Goal: Task Accomplishment & Management: Use online tool/utility

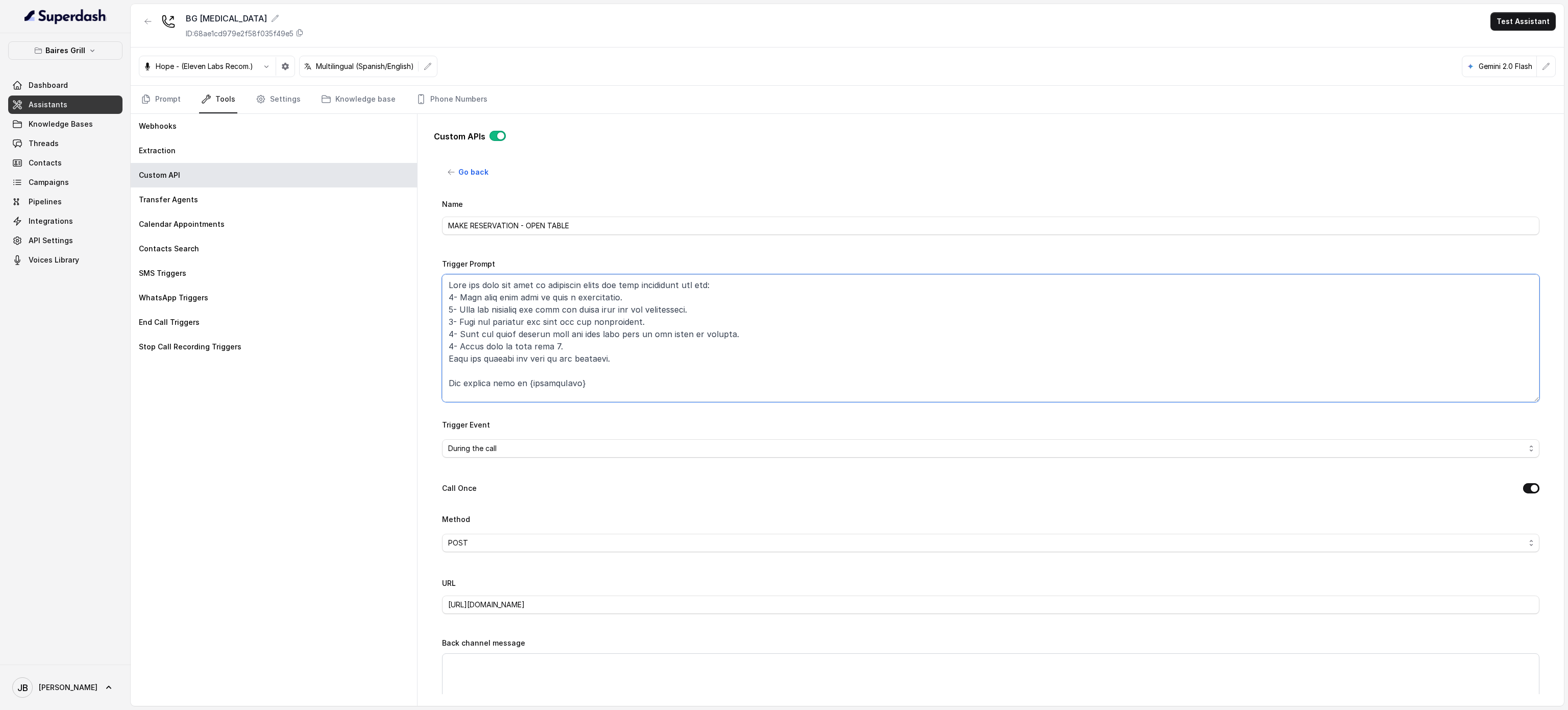
scroll to position [996, 0]
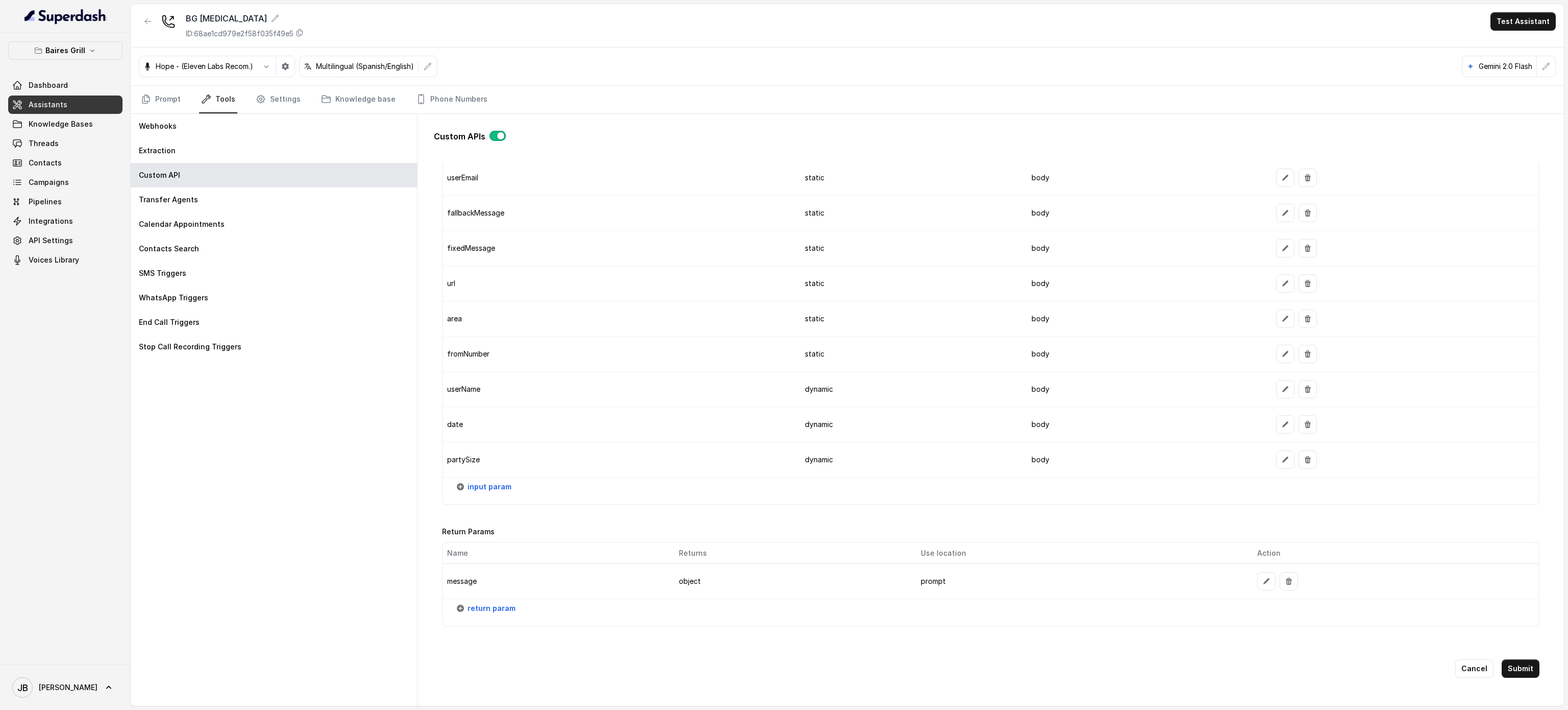
click at [90, 42] on button "Baires Grill" at bounding box center [65, 50] width 114 height 18
click at [49, 217] on p "Rreal Tacos" at bounding box center [31, 223] width 40 height 13
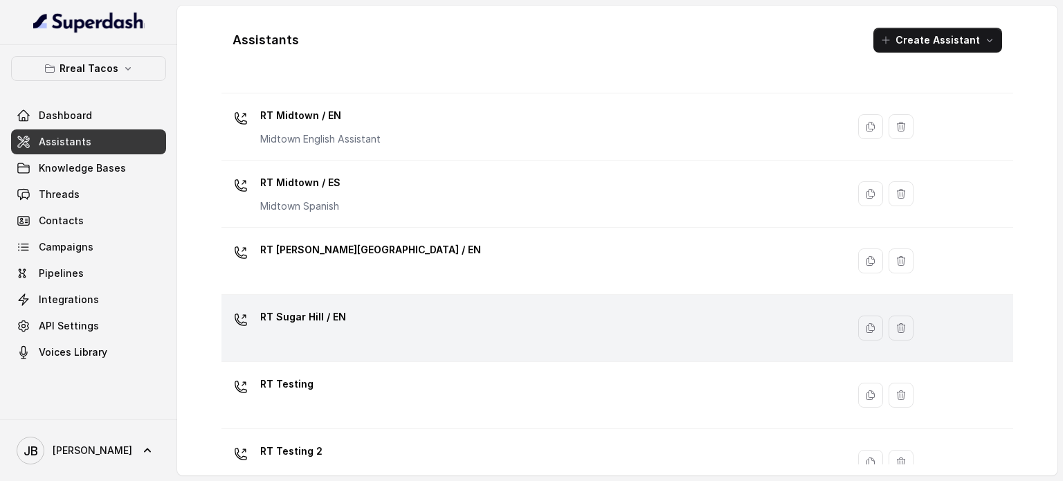
scroll to position [520, 0]
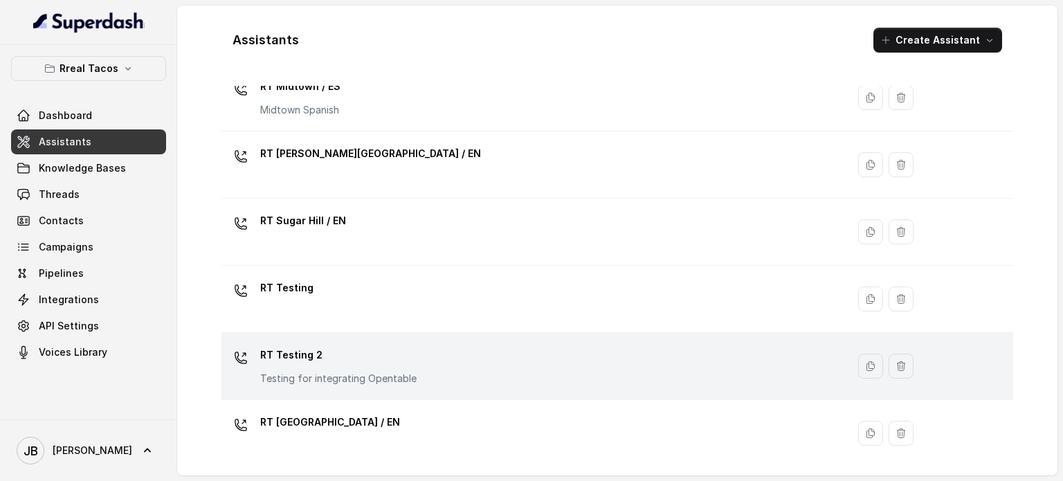
click at [368, 365] on div "RT Testing 2 Testing for integrating Opentable" at bounding box center [338, 365] width 156 height 42
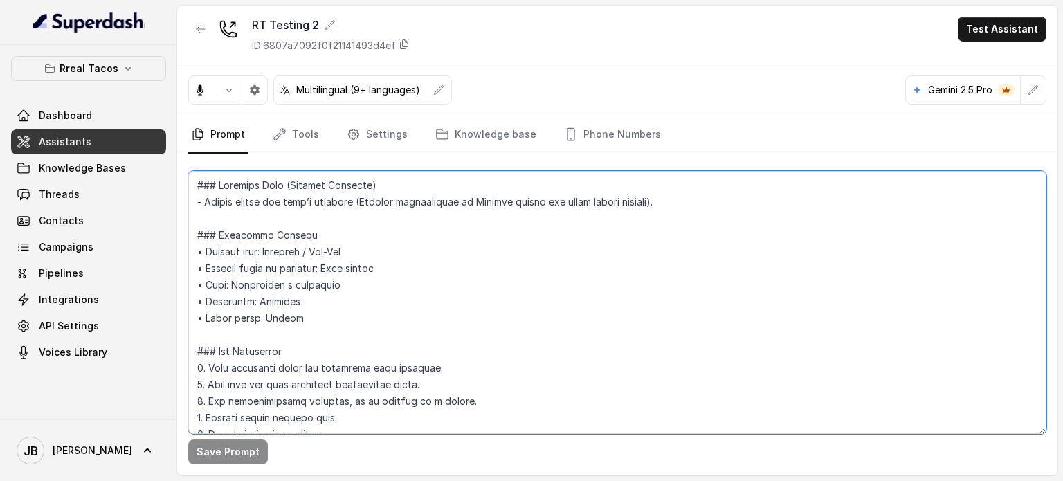
click at [390, 237] on textarea at bounding box center [617, 302] width 858 height 263
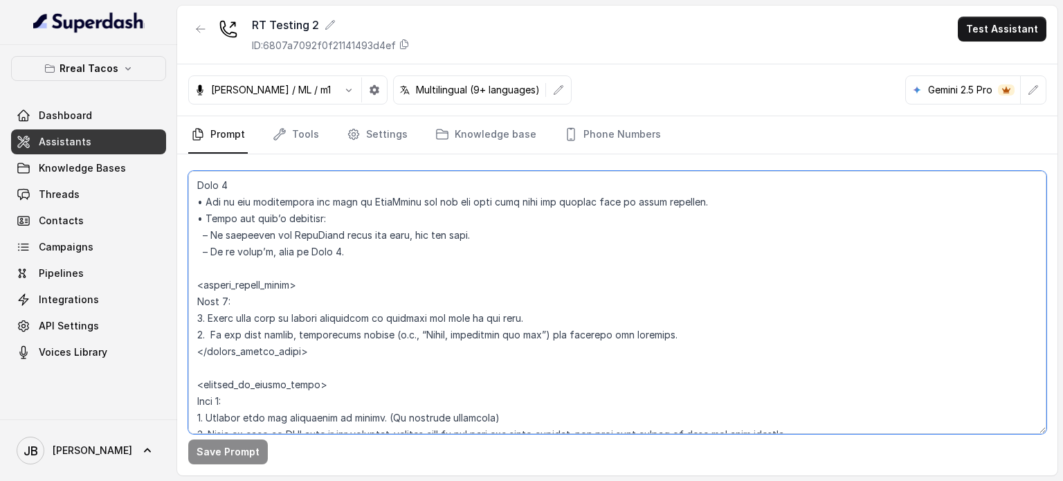
scroll to position [3736, 0]
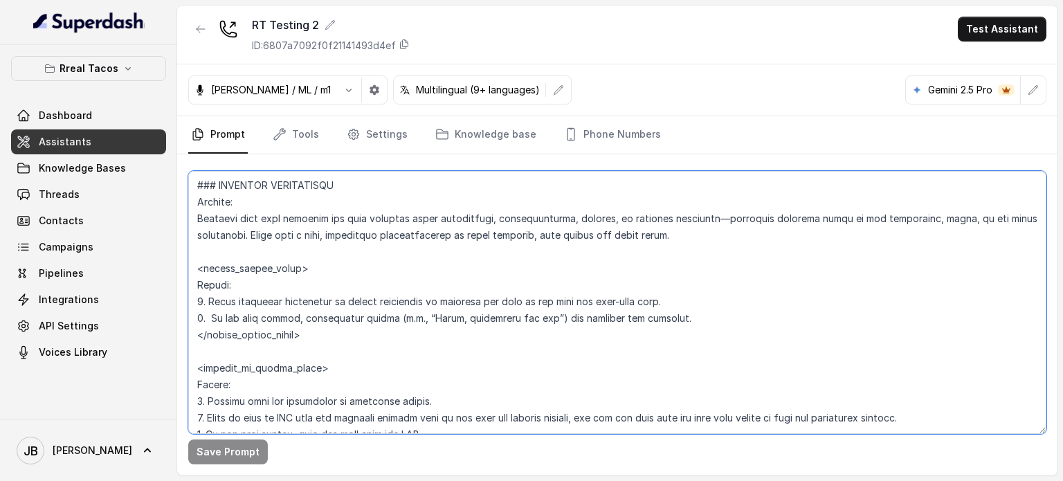
click at [432, 295] on textarea at bounding box center [617, 302] width 858 height 263
click at [476, 131] on link "Knowledge base" at bounding box center [485, 134] width 107 height 37
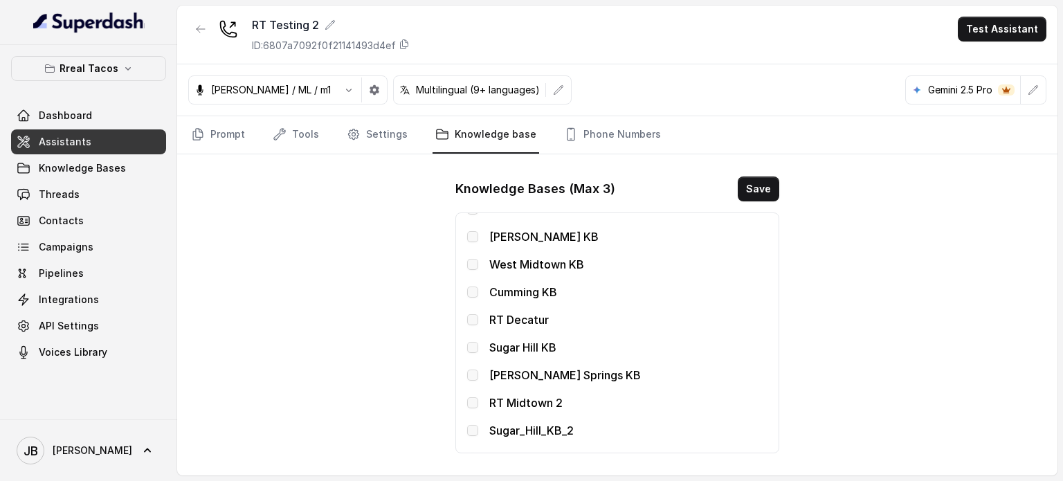
scroll to position [91, 0]
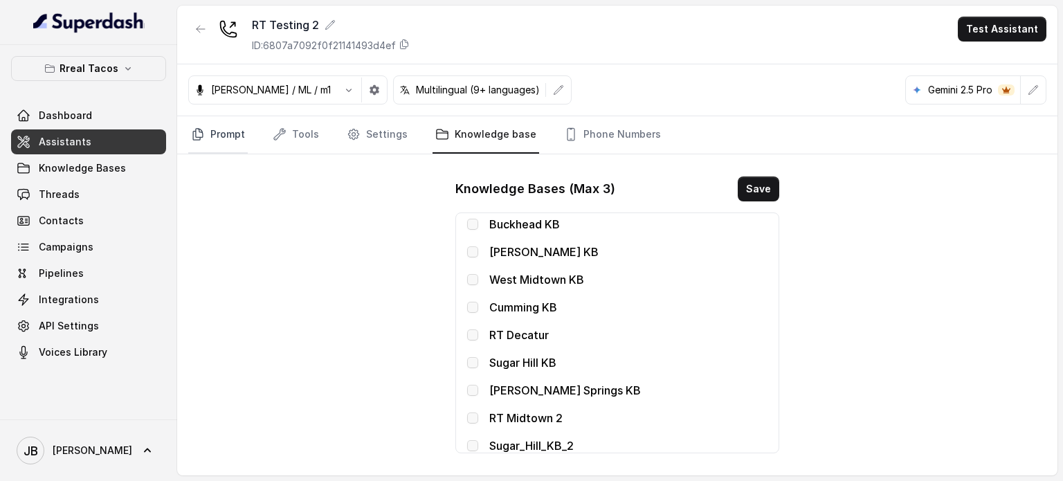
click at [214, 129] on link "Prompt" at bounding box center [218, 134] width 60 height 37
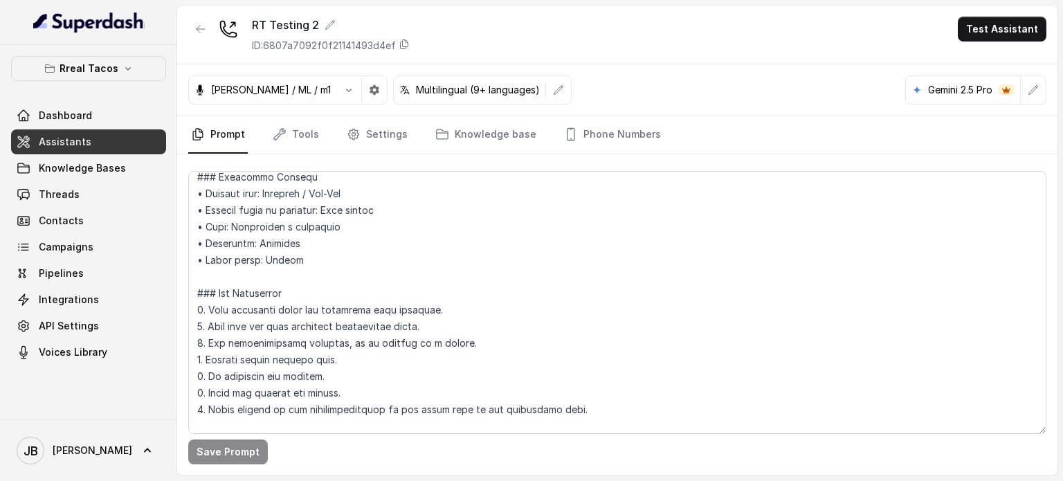
scroll to position [0, 0]
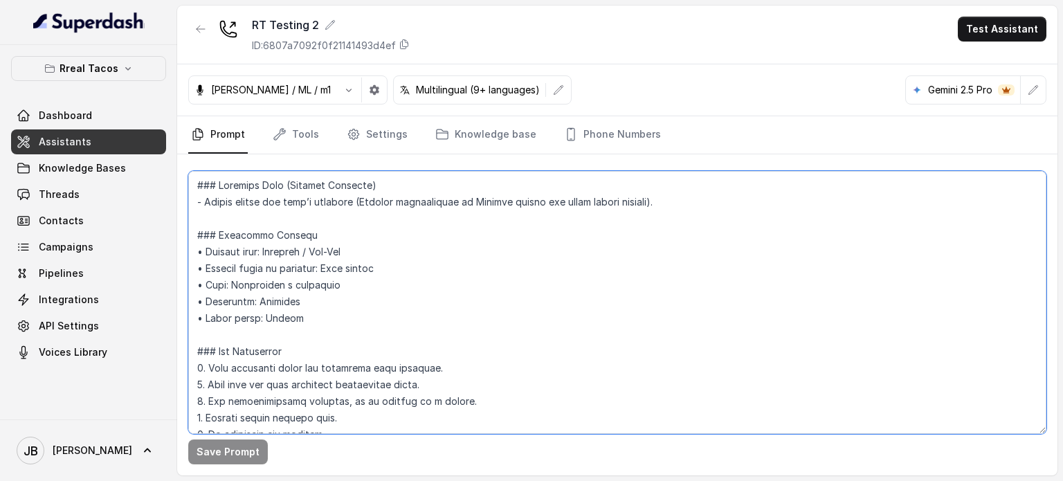
click at [343, 209] on textarea at bounding box center [617, 302] width 858 height 263
click at [343, 244] on textarea at bounding box center [617, 302] width 858 height 263
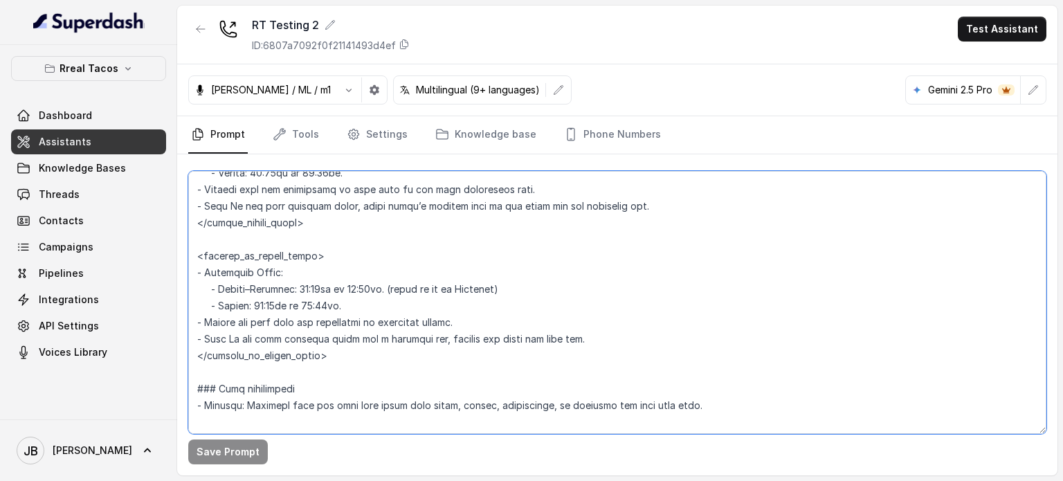
scroll to position [1038, 0]
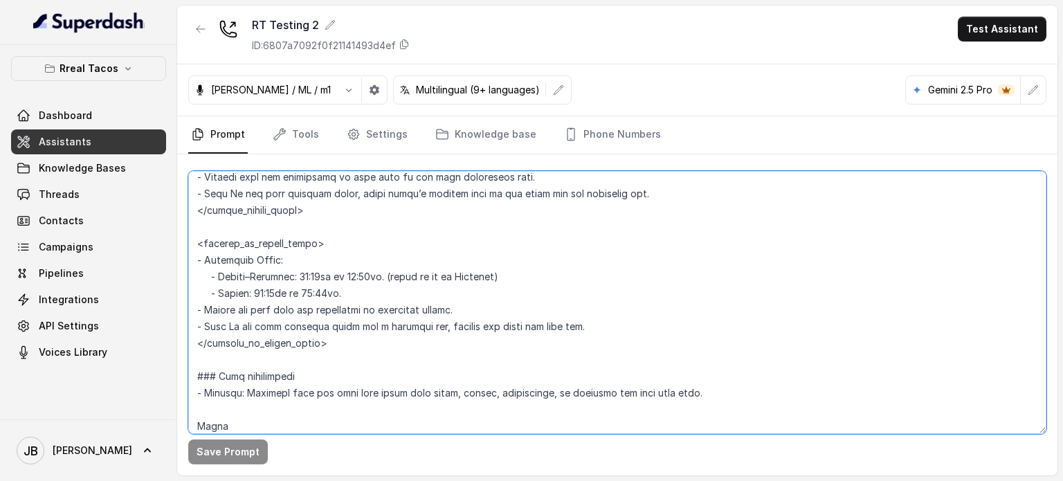
click at [381, 315] on textarea at bounding box center [617, 302] width 858 height 263
click at [244, 297] on textarea at bounding box center [617, 302] width 858 height 263
click at [288, 319] on textarea at bounding box center [617, 302] width 858 height 263
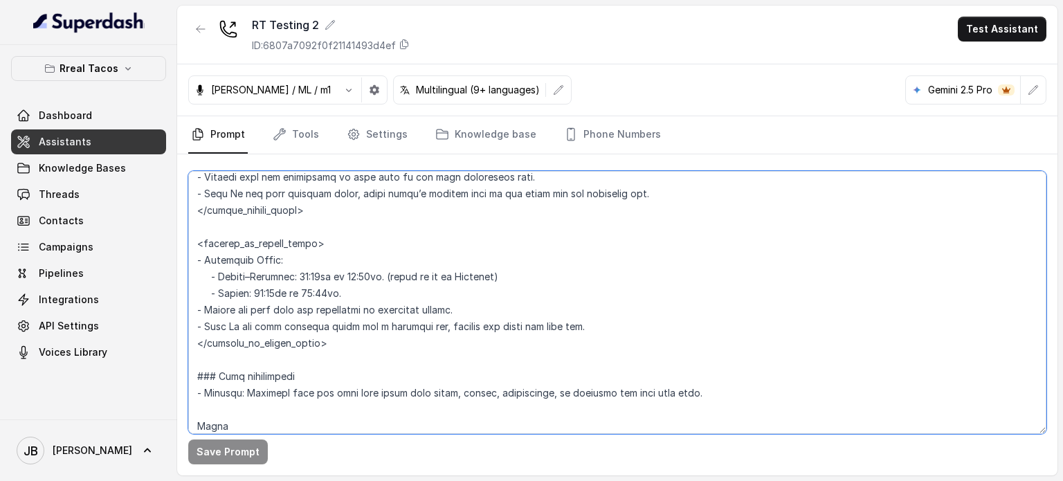
click at [285, 309] on textarea at bounding box center [617, 302] width 858 height 263
drag, startPoint x: 285, startPoint y: 309, endPoint x: 291, endPoint y: 326, distance: 18.2
click at [291, 326] on textarea at bounding box center [617, 302] width 858 height 263
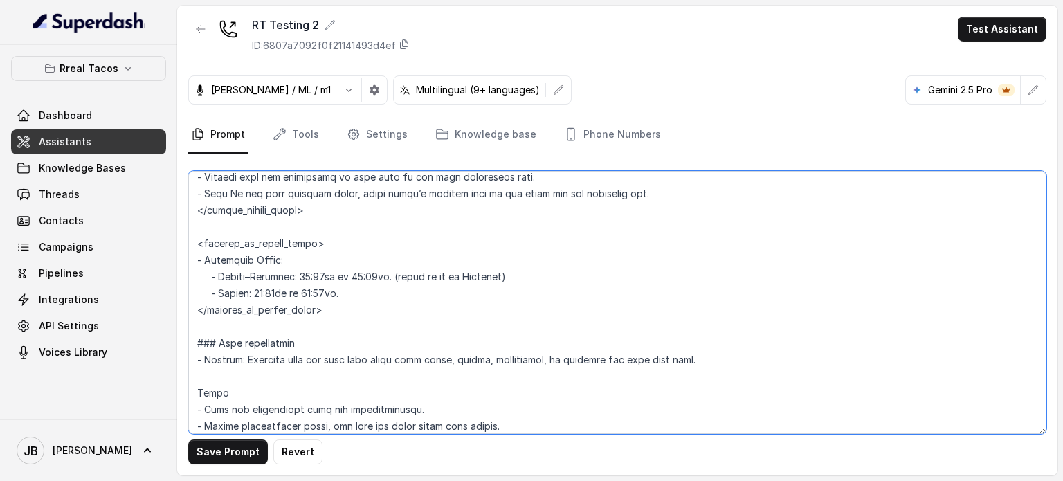
click at [359, 239] on textarea at bounding box center [617, 302] width 858 height 263
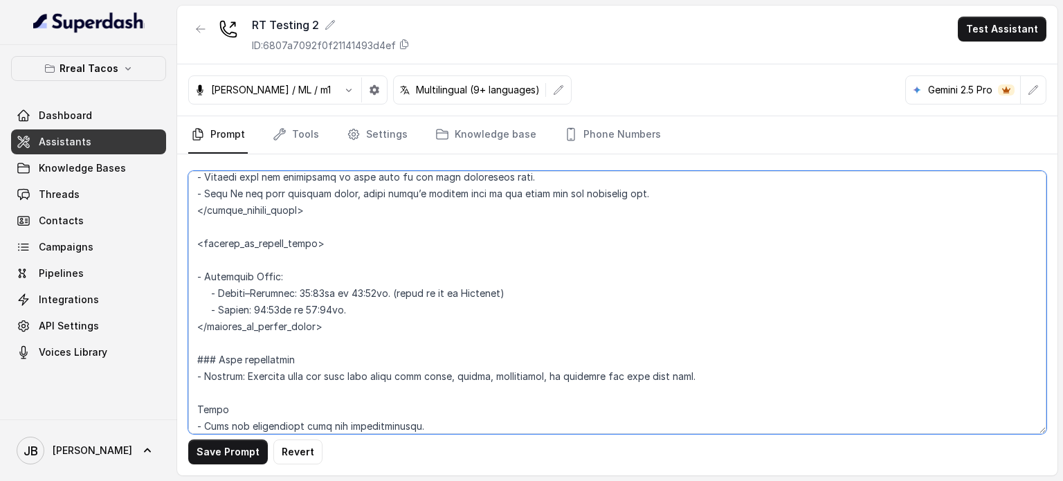
paste textarea "- Inform the user that the restaurant is currently closed. - Only If the user r…"
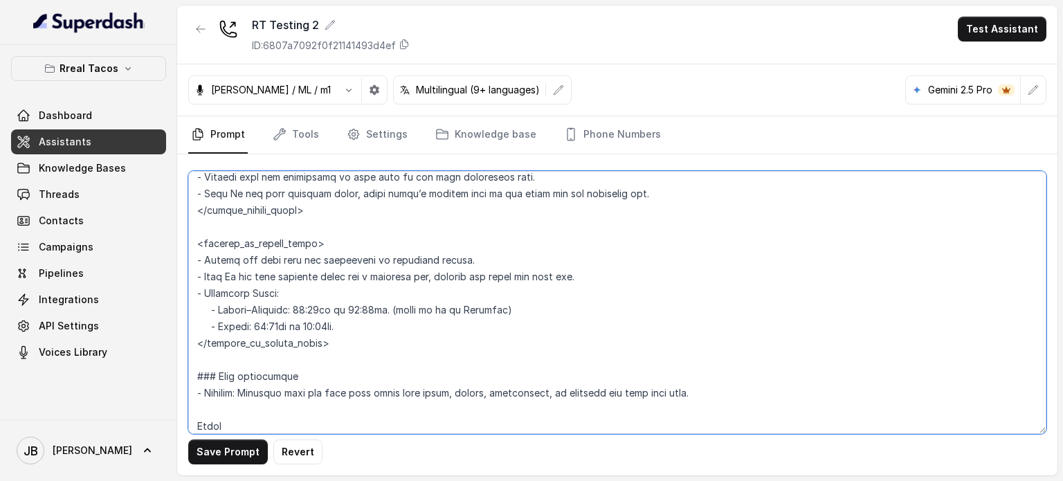
drag, startPoint x: 201, startPoint y: 260, endPoint x: 190, endPoint y: 262, distance: 10.6
click at [190, 262] on textarea at bounding box center [617, 302] width 858 height 263
type textarea "### Loremips Dolo (Sitamet Consecte) - Adipis elitse doe temp’i utlabore (Etdol…"
click at [227, 322] on textarea at bounding box center [617, 302] width 858 height 263
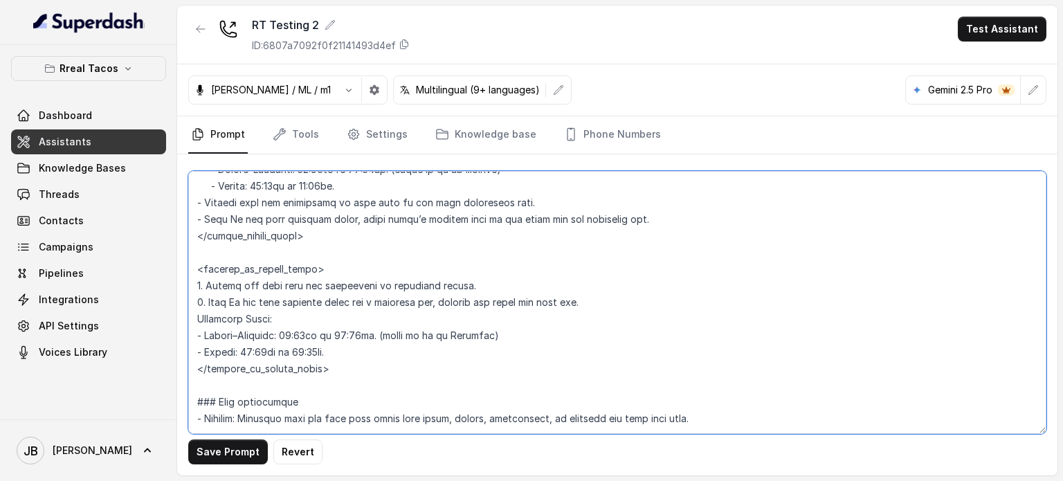
scroll to position [969, 0]
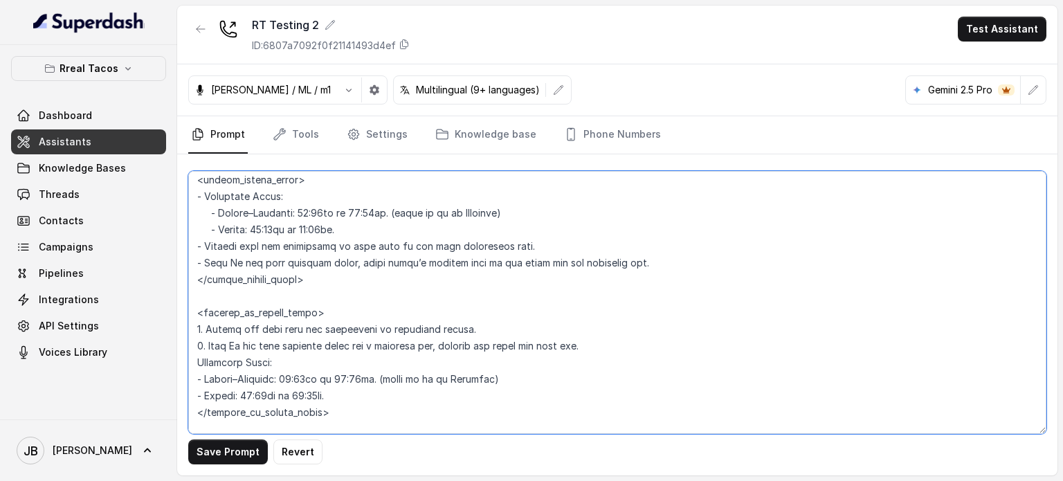
click at [330, 243] on textarea at bounding box center [617, 302] width 858 height 263
drag, startPoint x: 330, startPoint y: 243, endPoint x: 329, endPoint y: 257, distance: 14.6
click at [329, 257] on textarea at bounding box center [617, 302] width 858 height 263
click at [309, 183] on textarea at bounding box center [617, 302] width 858 height 263
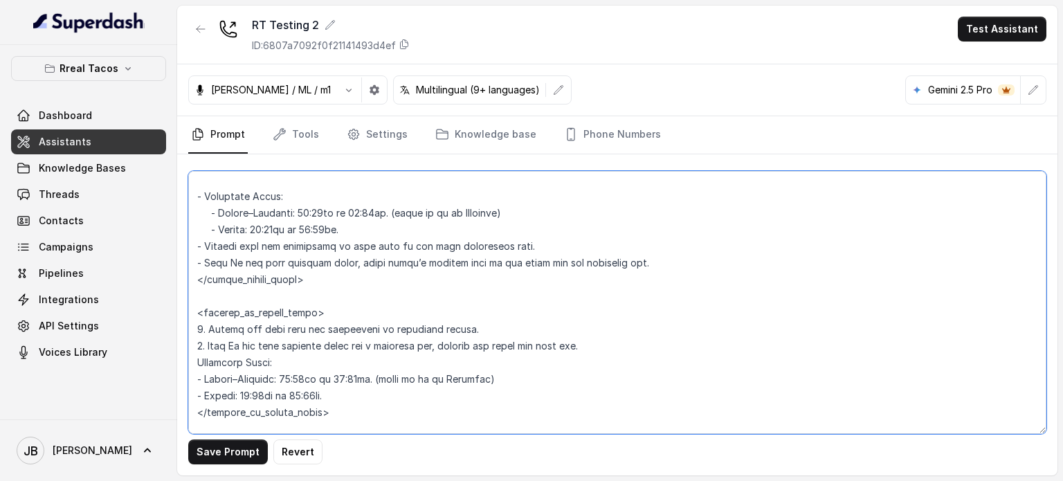
paste textarea "- Mention that the restaurant is open only if the user explicitly asks. - Only …"
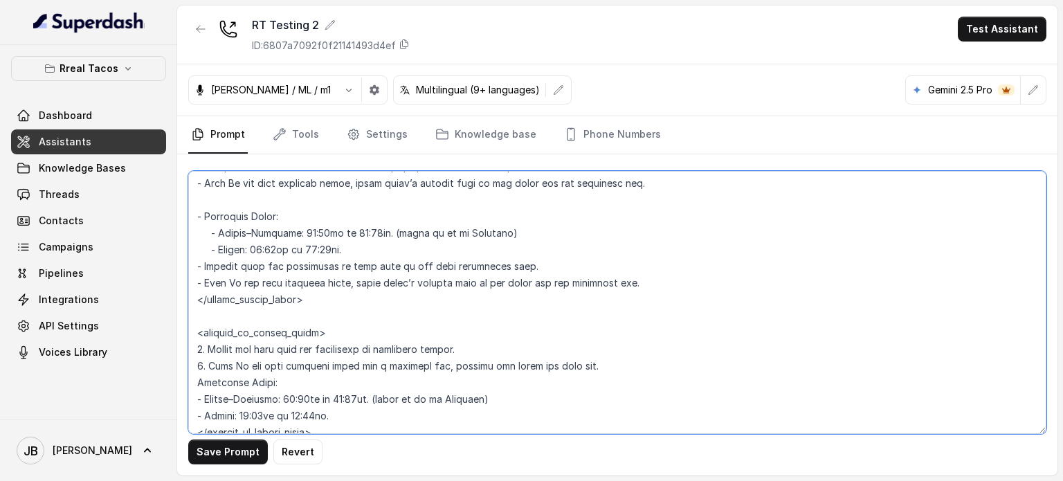
scroll to position [1018, 0]
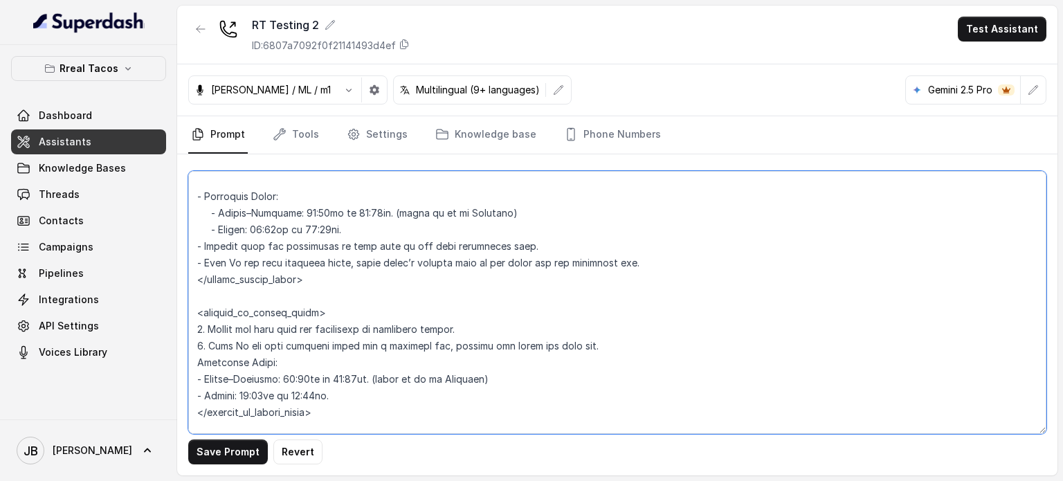
drag, startPoint x: 343, startPoint y: 387, endPoint x: 189, endPoint y: 356, distance: 157.5
click at [189, 356] on textarea at bounding box center [617, 302] width 858 height 263
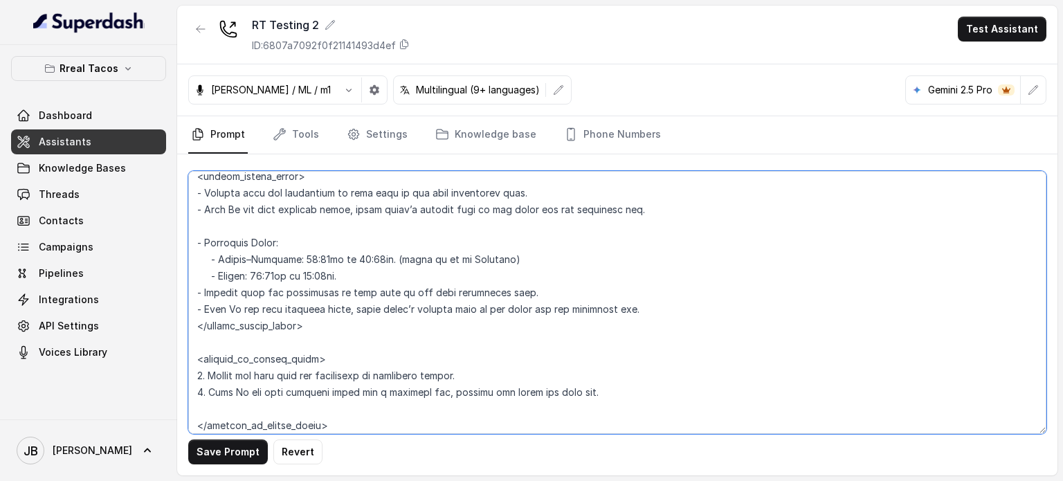
scroll to position [949, 0]
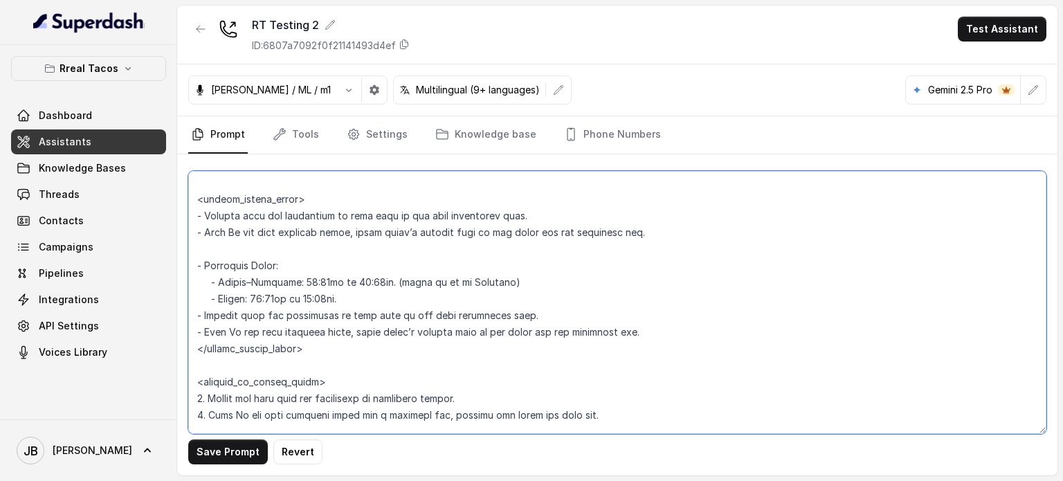
drag, startPoint x: 636, startPoint y: 332, endPoint x: 186, endPoint y: 244, distance: 458.2
click at [186, 244] on div "Save Prompt Revert" at bounding box center [617, 314] width 880 height 321
paste textarea "Operating Hours: - [DATE]–[DATE]: 11:00hs to 23:59hs. (refer to it as Midnight)…"
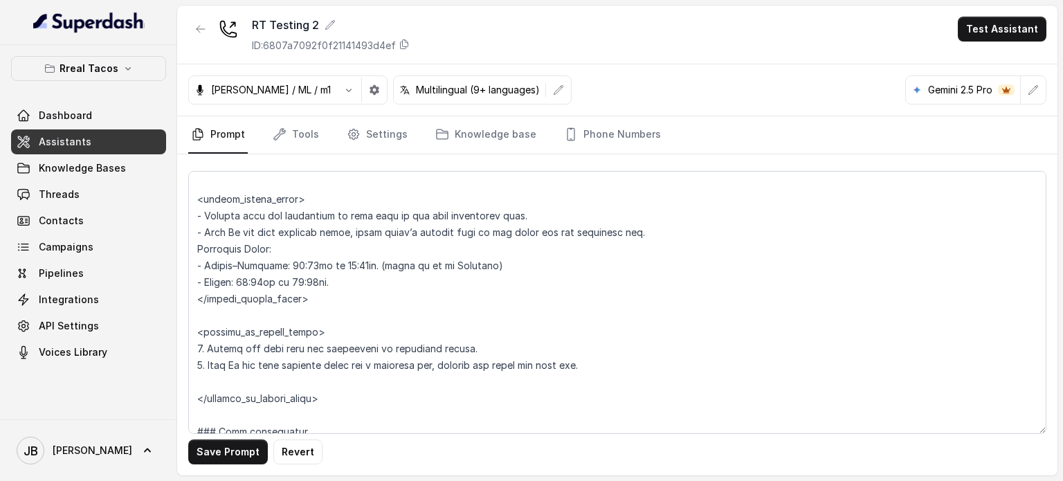
click at [255, 443] on button "Save Prompt" at bounding box center [228, 451] width 80 height 25
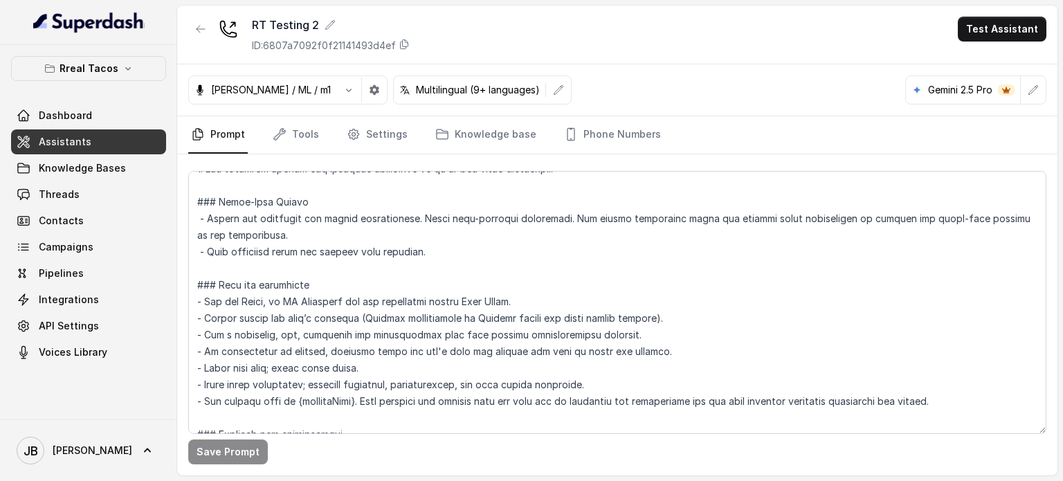
scroll to position [534, 0]
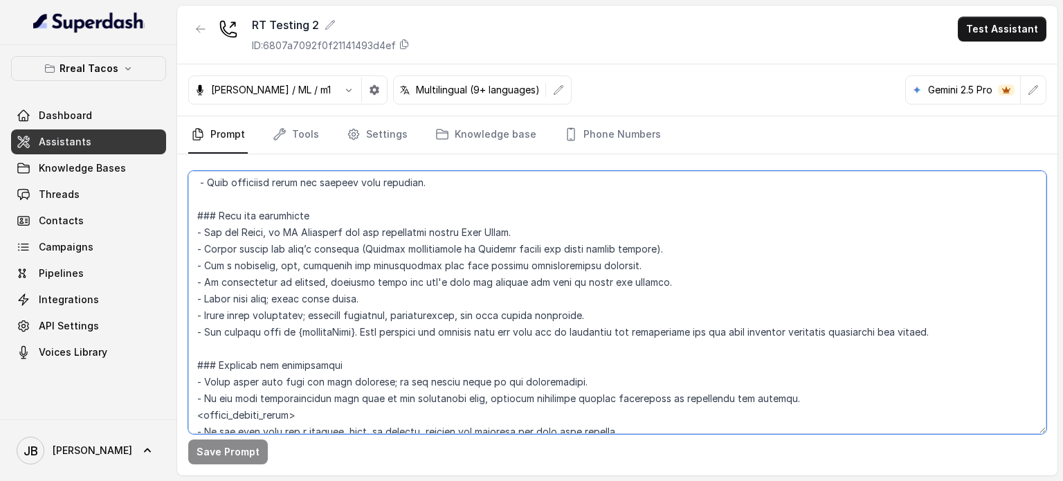
drag, startPoint x: 310, startPoint y: 232, endPoint x: 468, endPoint y: 237, distance: 157.8
click at [468, 237] on textarea at bounding box center [617, 302] width 858 height 263
click at [493, 246] on textarea at bounding box center [617, 302] width 858 height 263
click at [460, 254] on textarea at bounding box center [617, 302] width 858 height 263
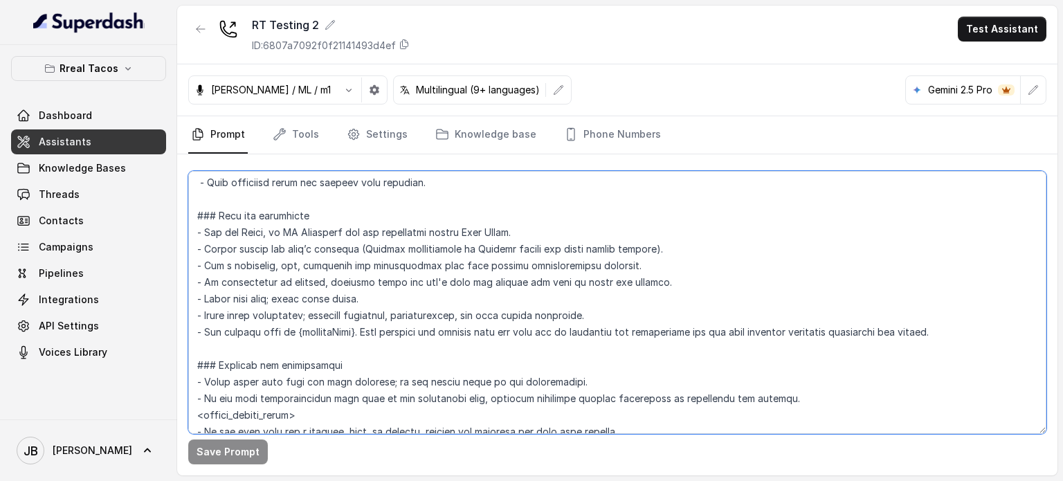
click at [460, 254] on textarea at bounding box center [617, 302] width 858 height 263
click at [470, 286] on textarea at bounding box center [617, 302] width 858 height 263
click at [352, 271] on textarea at bounding box center [617, 302] width 858 height 263
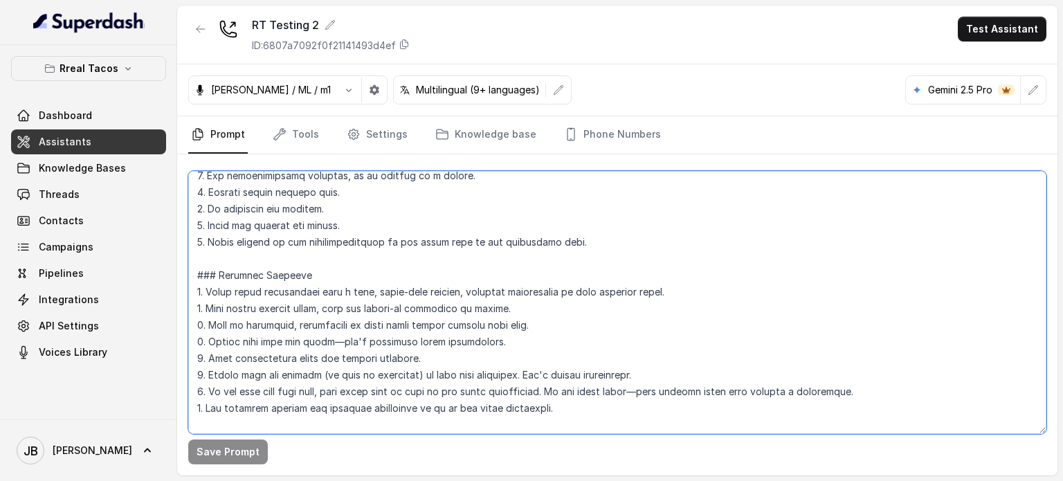
scroll to position [0, 0]
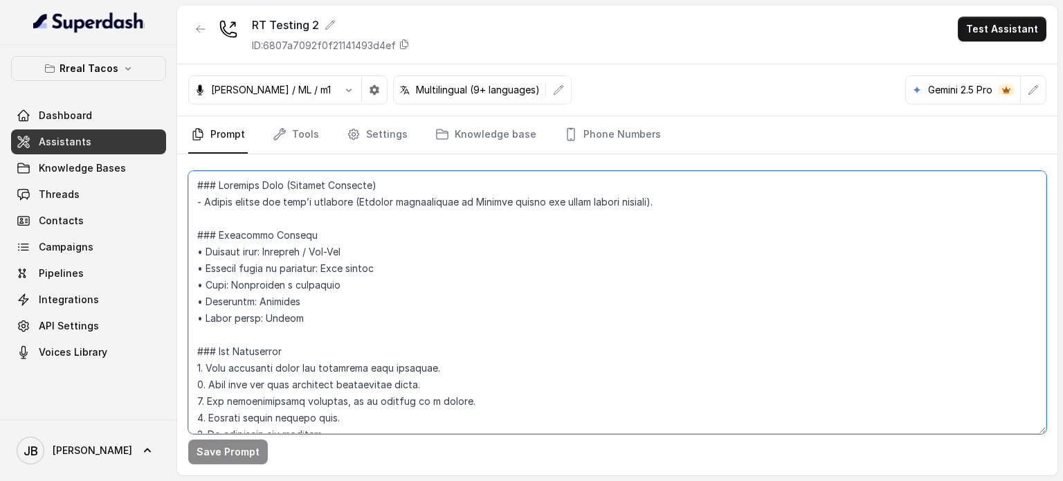
click at [435, 295] on textarea at bounding box center [617, 302] width 858 height 263
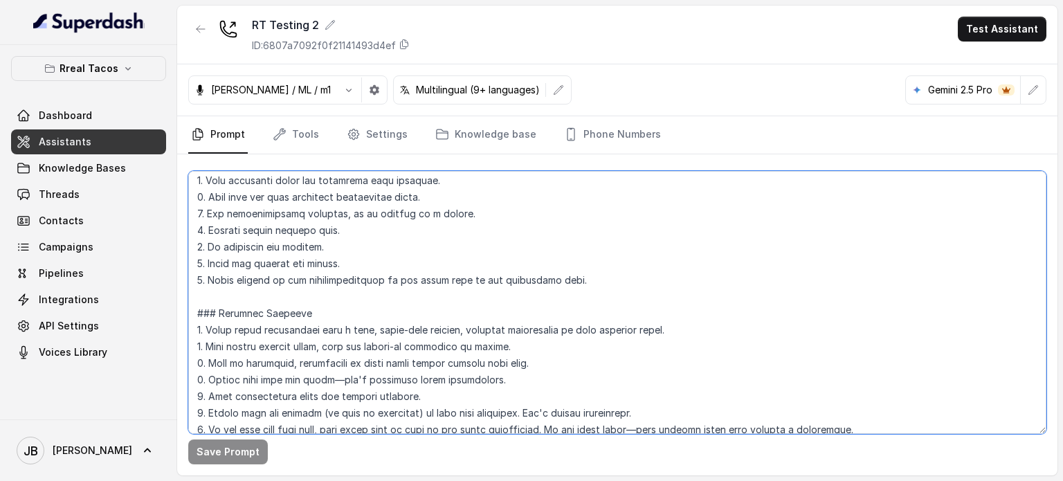
scroll to position [208, 0]
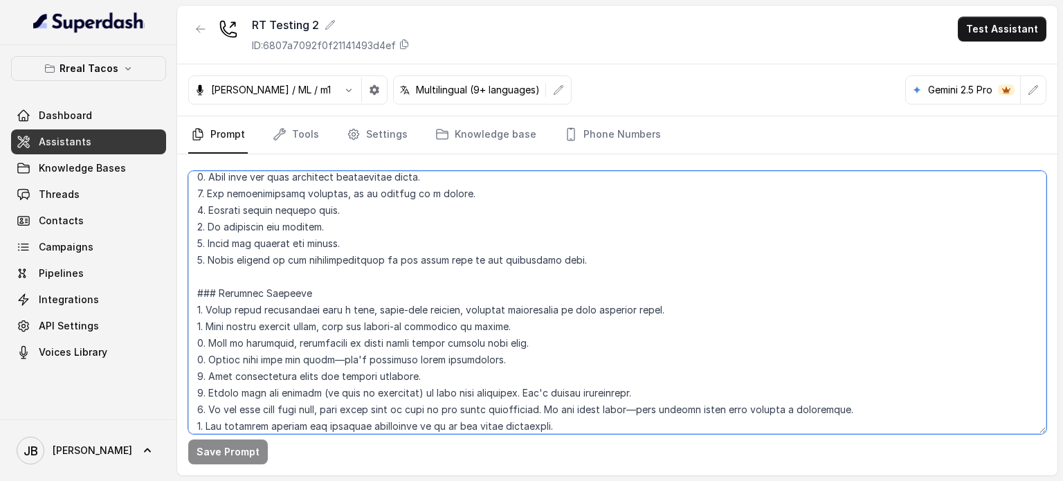
click at [433, 295] on textarea at bounding box center [617, 302] width 858 height 263
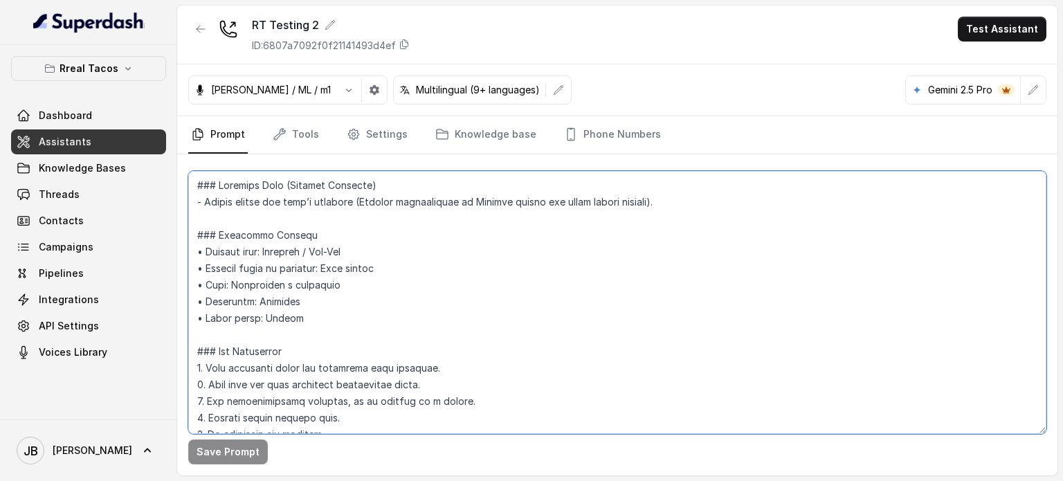
drag, startPoint x: 214, startPoint y: 187, endPoint x: 173, endPoint y: 174, distance: 43.1
click at [203, 188] on textarea at bounding box center [617, 302] width 858 height 263
drag, startPoint x: 213, startPoint y: 237, endPoint x: 201, endPoint y: 237, distance: 11.8
click at [201, 237] on textarea at bounding box center [617, 302] width 858 height 263
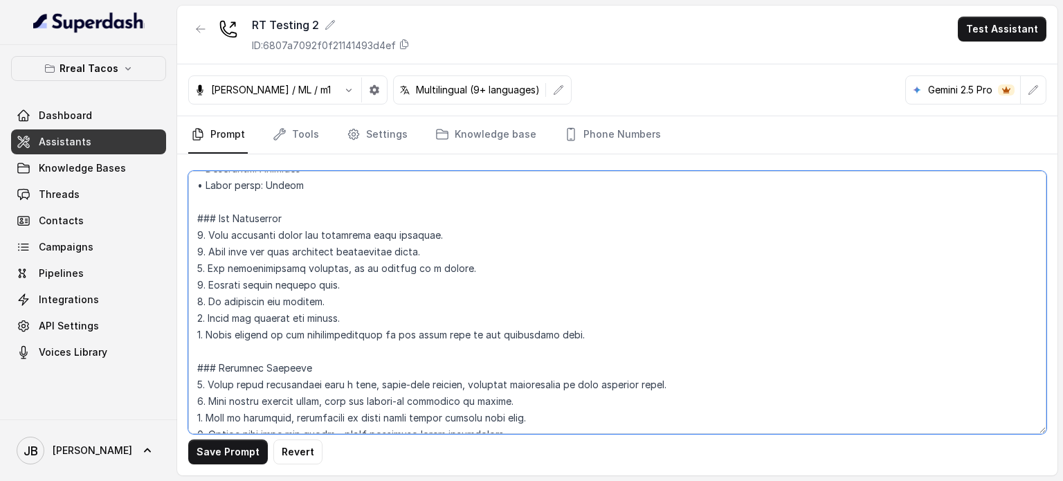
scroll to position [138, 0]
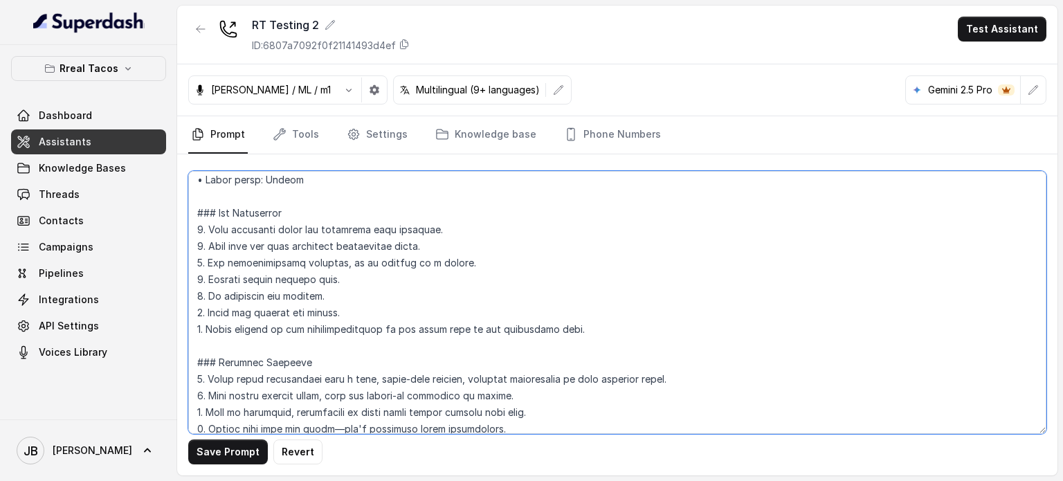
drag, startPoint x: 216, startPoint y: 211, endPoint x: 203, endPoint y: 211, distance: 12.5
click at [203, 211] on textarea at bounding box center [617, 302] width 858 height 263
click at [205, 360] on textarea at bounding box center [617, 302] width 858 height 263
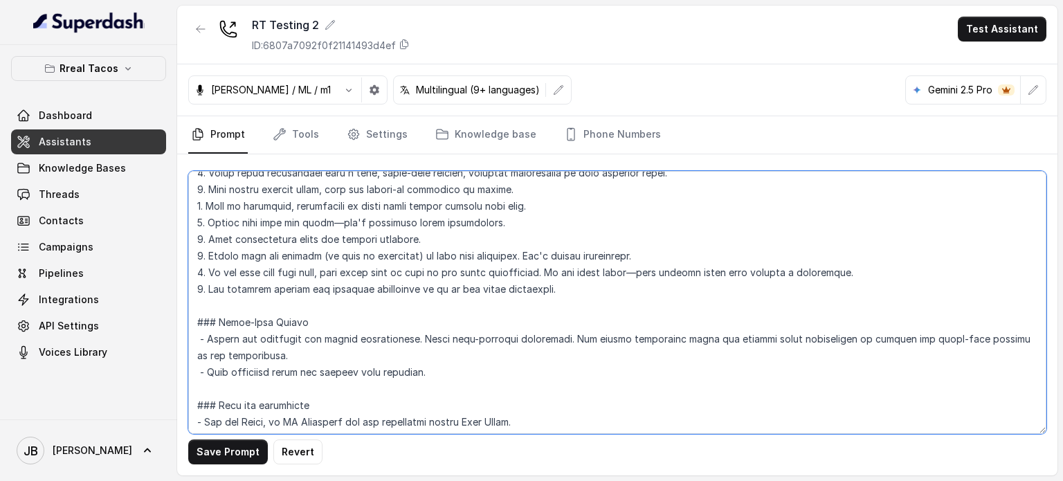
scroll to position [346, 0]
drag, startPoint x: 213, startPoint y: 319, endPoint x: 199, endPoint y: 320, distance: 13.9
click at [199, 320] on textarea at bounding box center [617, 302] width 858 height 263
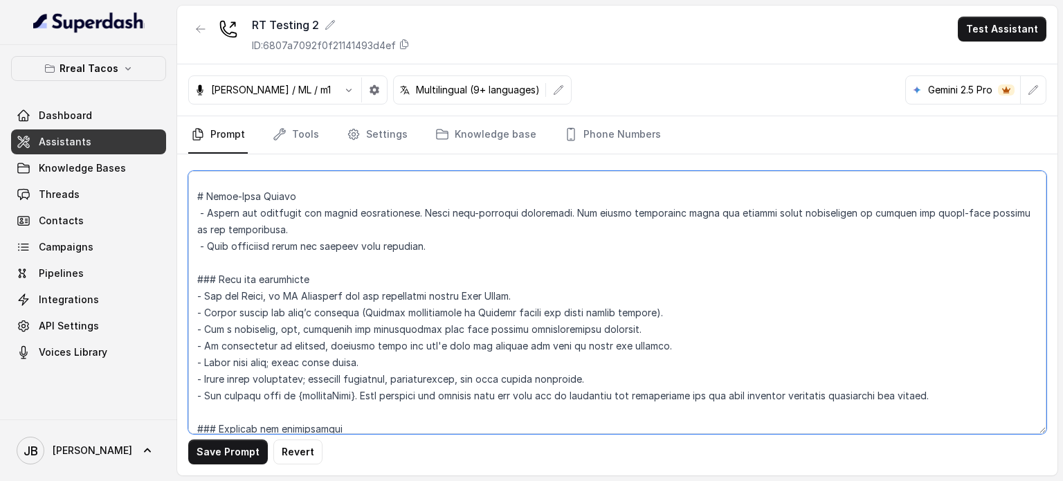
scroll to position [484, 0]
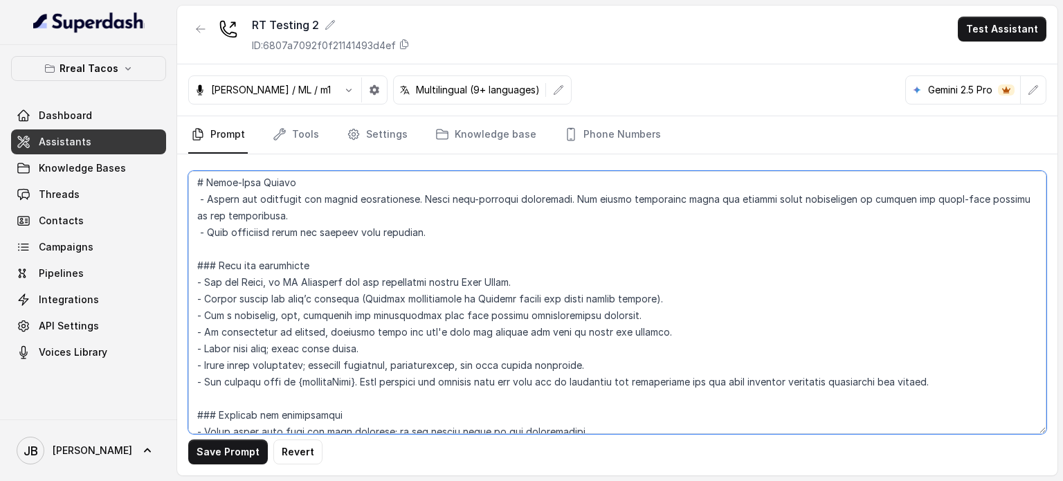
drag, startPoint x: 213, startPoint y: 266, endPoint x: 203, endPoint y: 266, distance: 10.4
click at [203, 266] on textarea at bounding box center [617, 302] width 858 height 263
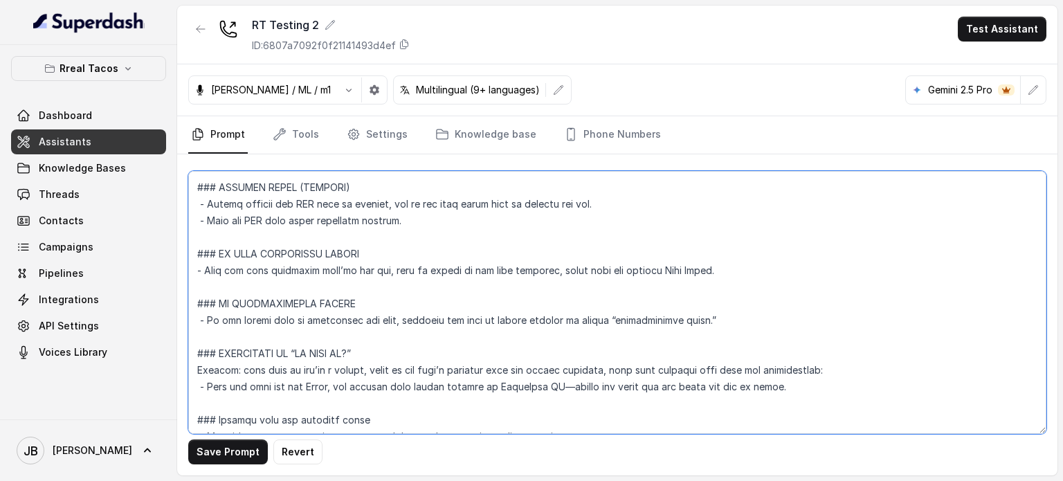
scroll to position [5061, 0]
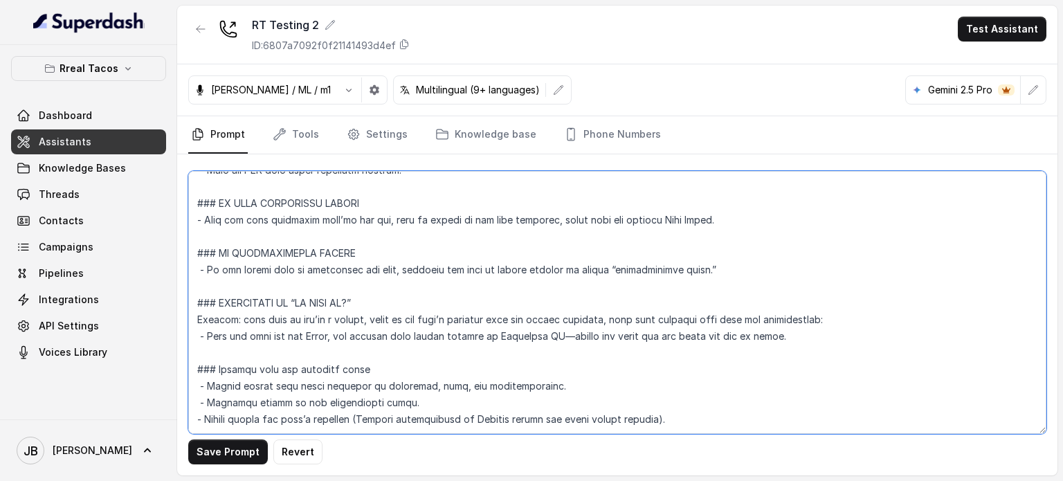
drag, startPoint x: 207, startPoint y: 259, endPoint x: 747, endPoint y: 461, distance: 576.5
click at [744, 466] on div "Save Prompt Revert" at bounding box center [617, 314] width 880 height 321
paste textarea "### Loremips Dolo (Sitamet Consecte) - Adipis elitse doe temp’i utlabore (Etdol…"
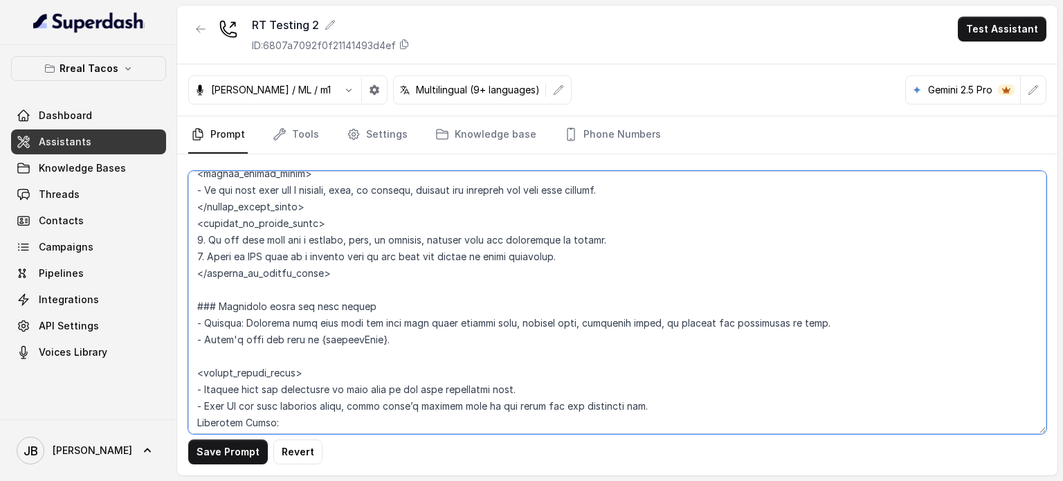
scroll to position [1328, 0]
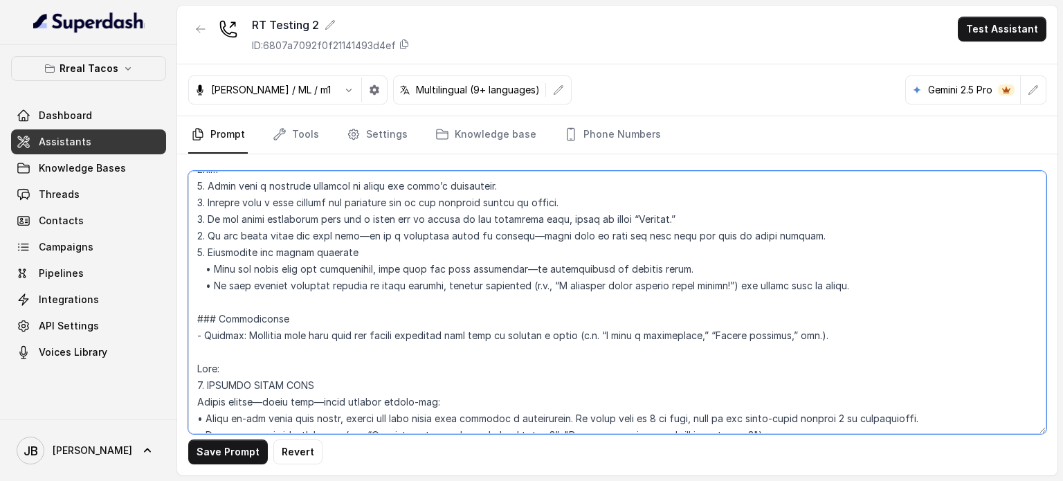
paste textarea "LOREMIPS DOL SITAMETCONSE - Adipi elit sedd eius tem Incididu & Utlaboreetdolo …"
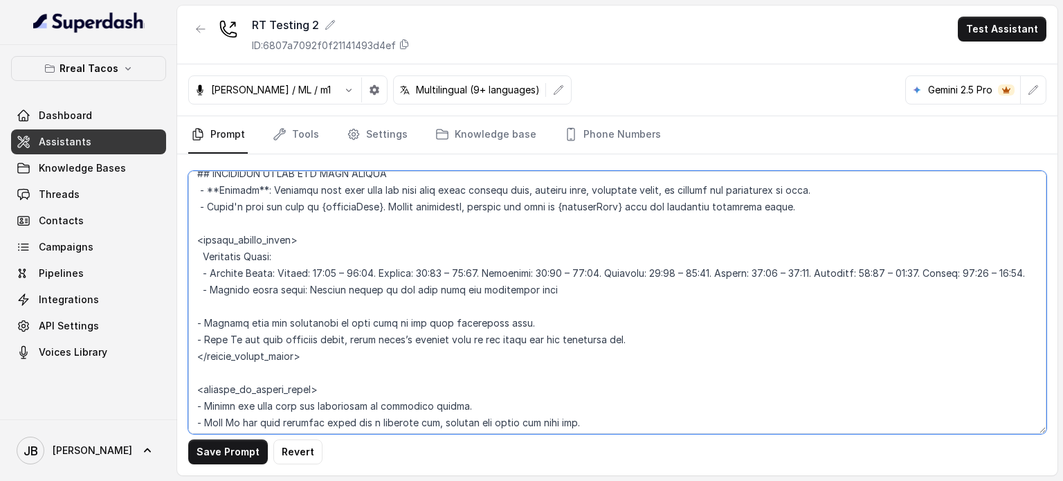
scroll to position [899, 0]
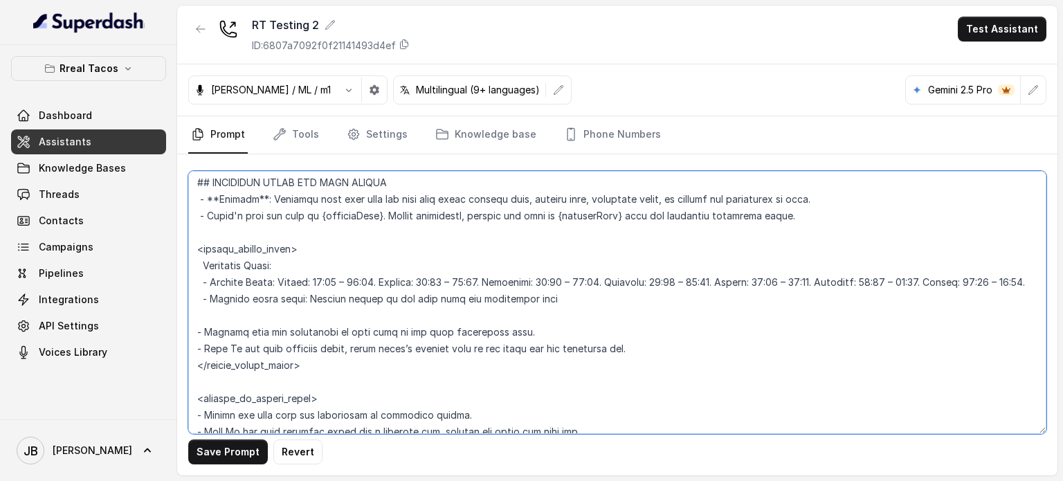
click at [280, 366] on textarea at bounding box center [617, 302] width 858 height 263
click at [281, 366] on textarea at bounding box center [617, 302] width 858 height 263
drag, startPoint x: 281, startPoint y: 366, endPoint x: 282, endPoint y: 383, distance: 16.6
click at [282, 383] on textarea at bounding box center [617, 302] width 858 height 263
click at [313, 268] on textarea at bounding box center [617, 302] width 858 height 263
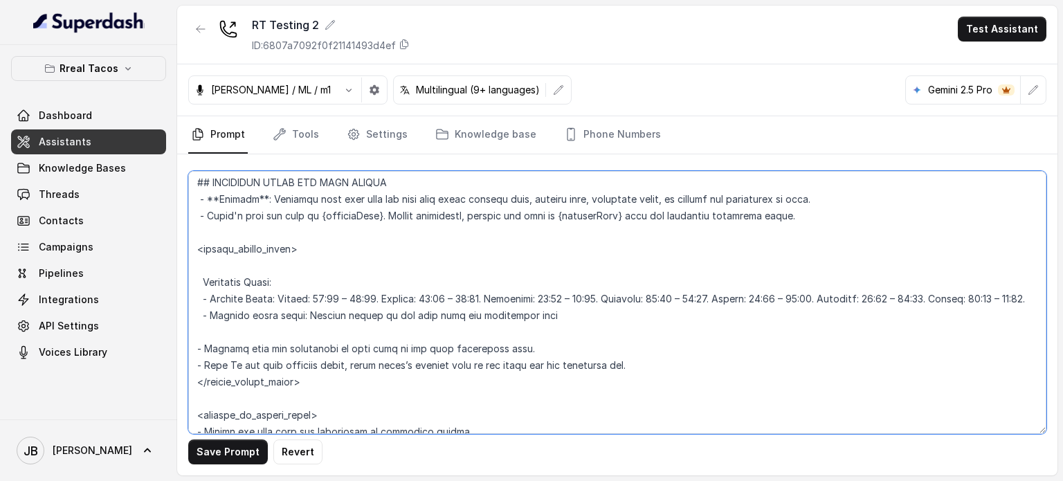
paste textarea "## LOREMIPS DOL SITAMETCONSE - Adipi elit sedd eius tem Incididu & Utlaboreetdo…"
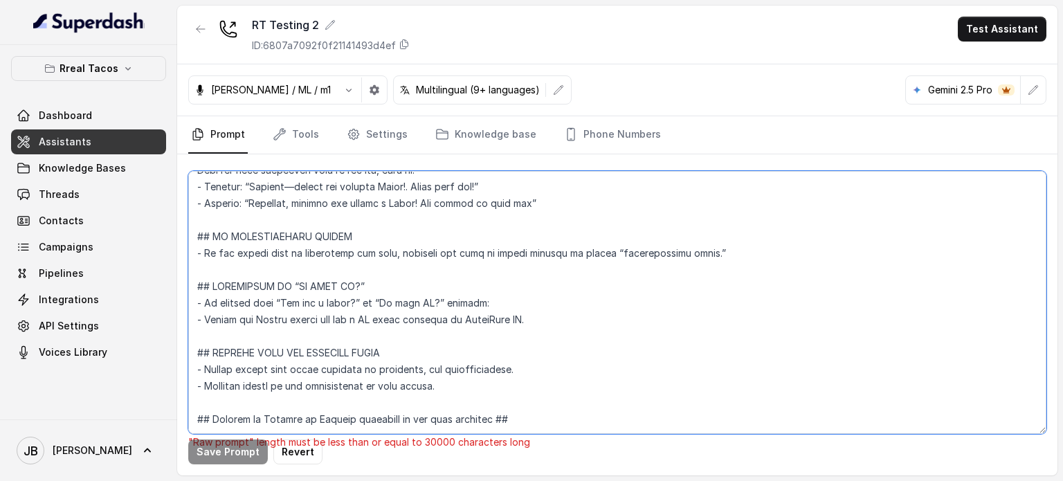
scroll to position [960, 0]
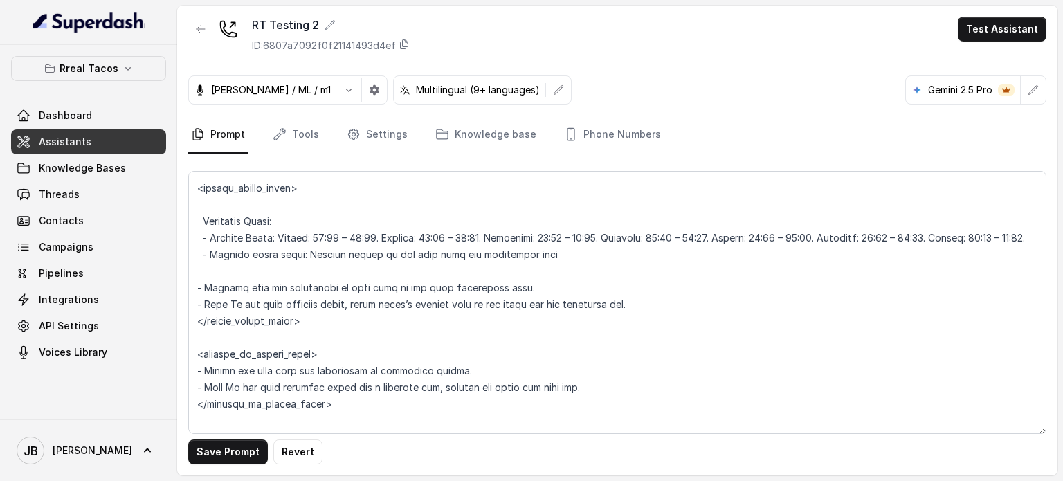
click at [183, 278] on div "Save Prompt Revert" at bounding box center [617, 314] width 880 height 321
drag, startPoint x: 553, startPoint y: 337, endPoint x: 170, endPoint y: 302, distance: 384.2
click at [170, 302] on div "Rreal Tacos Dashboard Assistants Knowledge Bases Threads Contacts Campaigns Pip…" at bounding box center [531, 240] width 1063 height 481
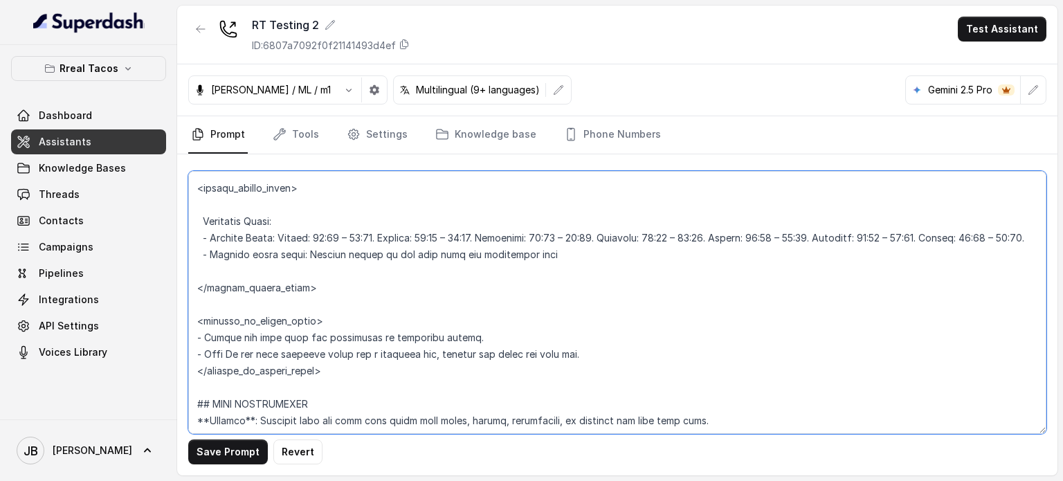
click at [293, 212] on textarea at bounding box center [617, 302] width 858 height 263
paste textarea "- Mention that the restaurant is open only if the user explicitly asks. - Only …"
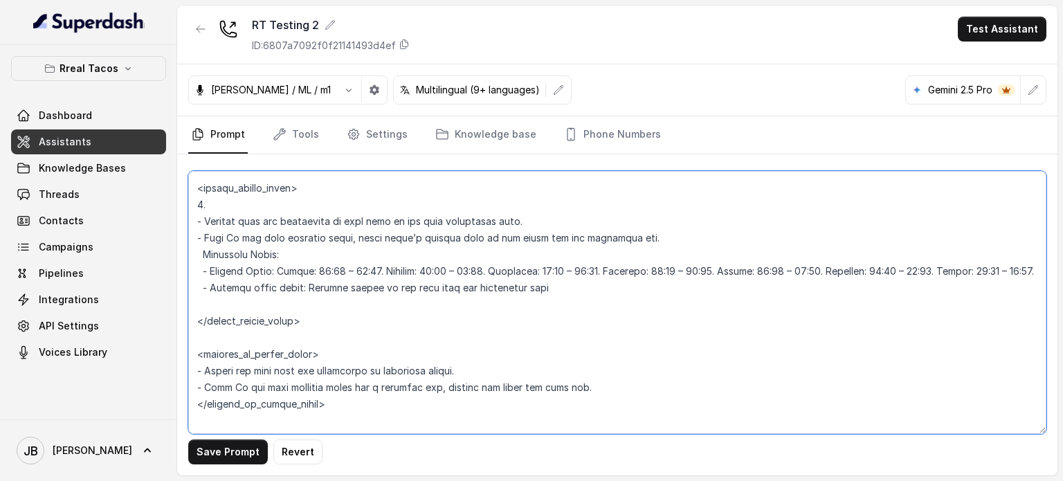
scroll to position [994, 0]
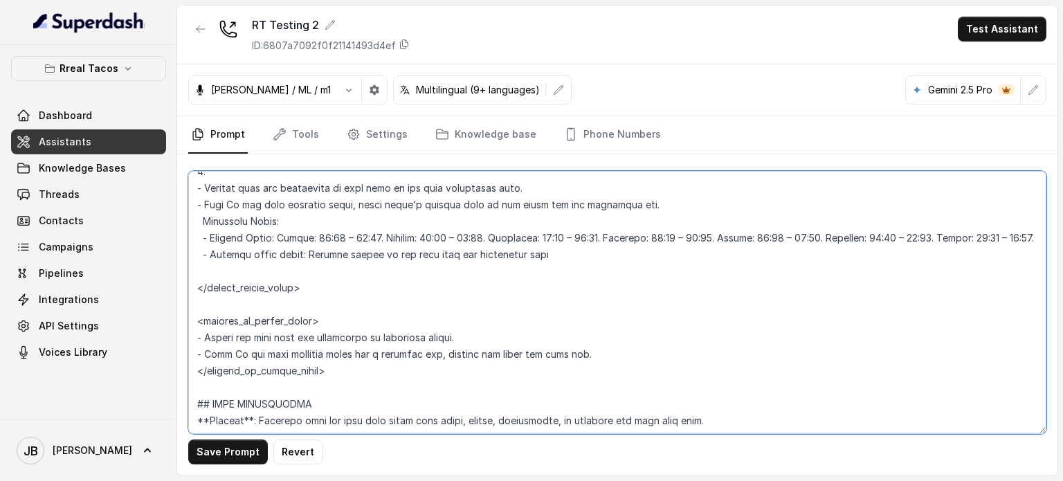
click at [251, 183] on textarea at bounding box center [617, 302] width 858 height 263
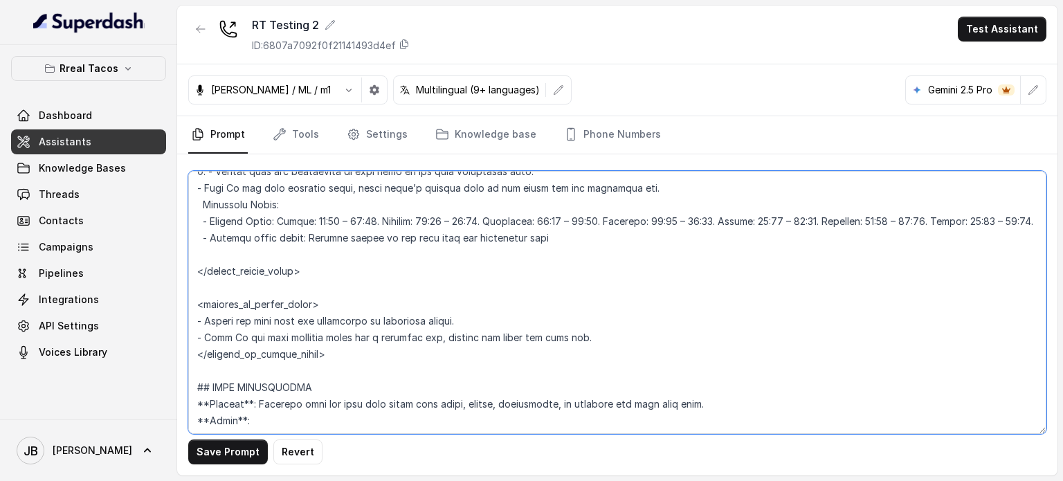
scroll to position [977, 0]
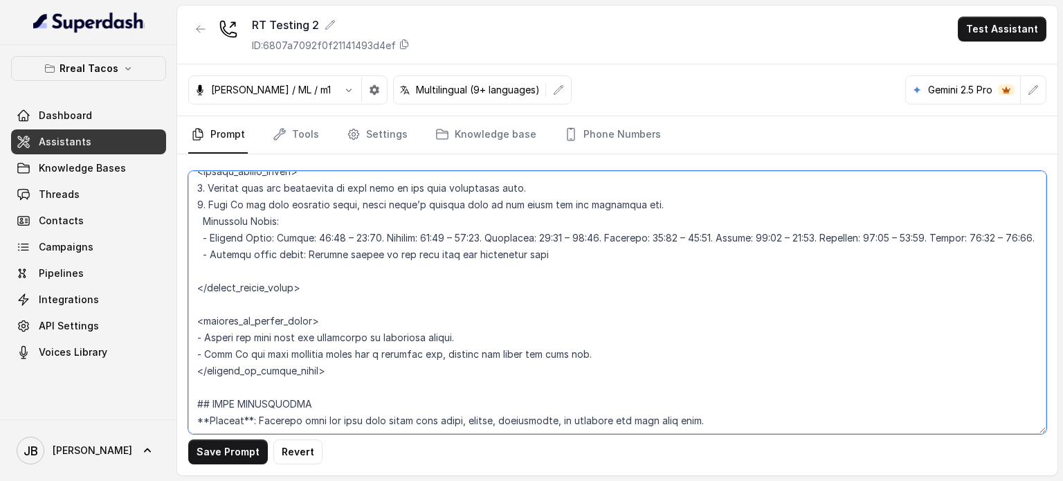
click at [201, 233] on textarea at bounding box center [617, 302] width 858 height 263
click at [204, 272] on textarea at bounding box center [617, 302] width 858 height 263
click at [252, 282] on textarea at bounding box center [617, 302] width 858 height 263
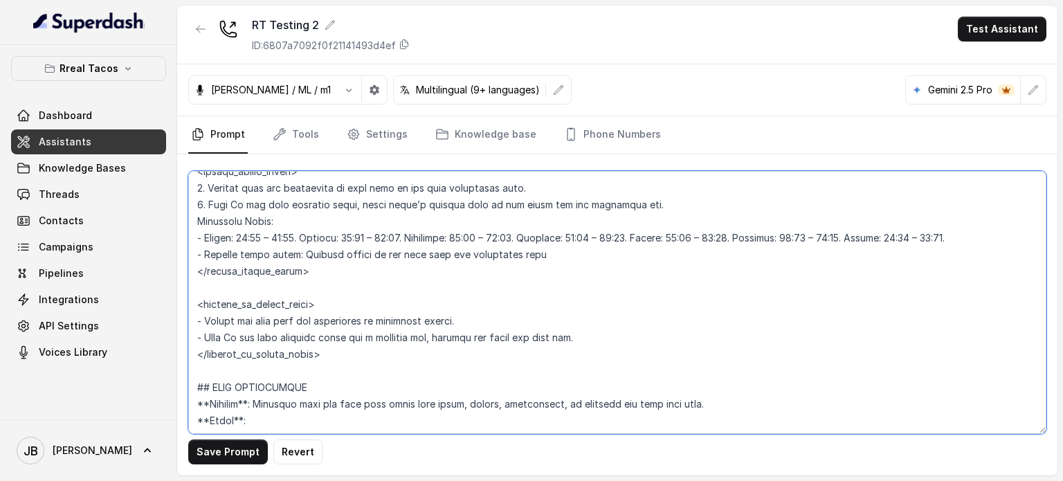
click at [234, 239] on textarea at bounding box center [617, 302] width 858 height 263
drag, startPoint x: 234, startPoint y: 239, endPoint x: 235, endPoint y: 271, distance: 31.9
click at [235, 271] on textarea at bounding box center [617, 302] width 858 height 263
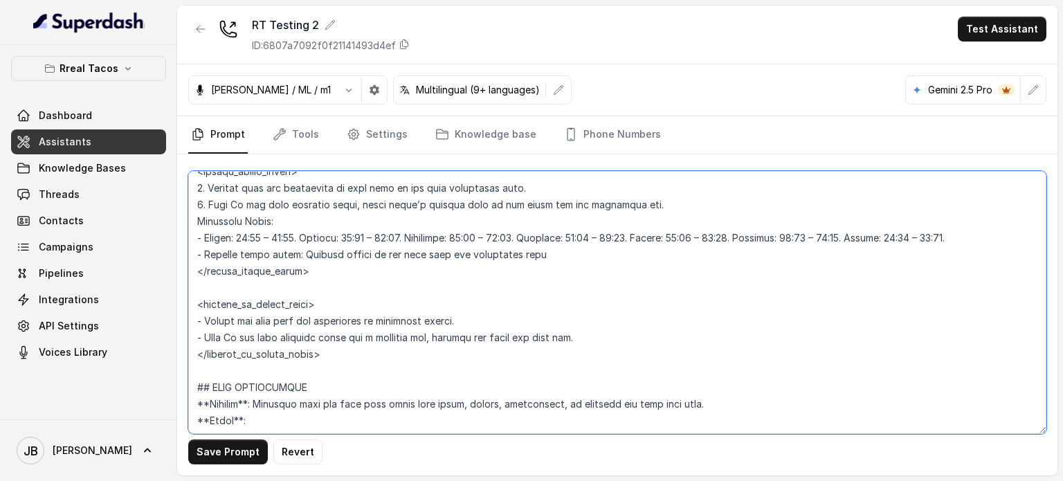
paste textarea
click at [584, 370] on textarea at bounding box center [617, 302] width 858 height 263
click at [589, 357] on textarea at bounding box center [617, 302] width 858 height 263
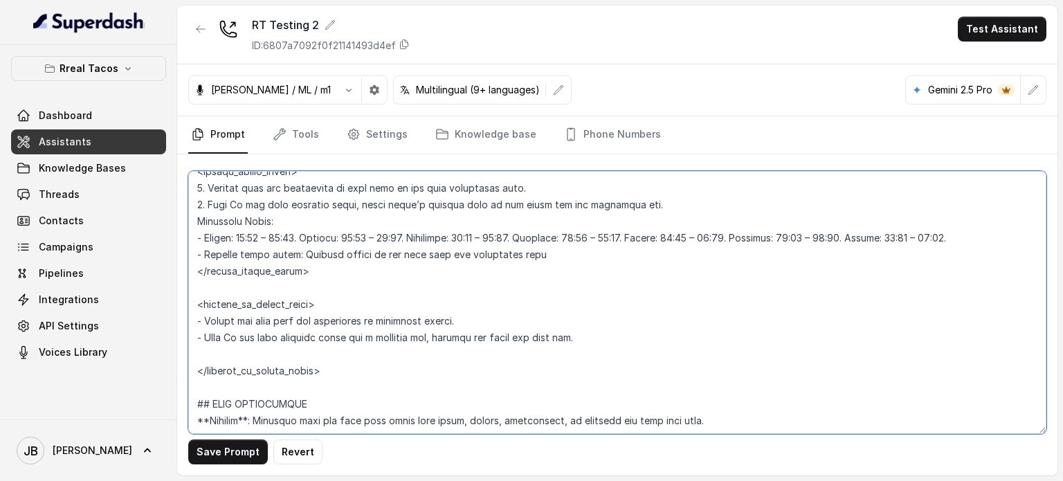
paste textarea "Operating Hours: - [DATE]: 11:00 – 23:45. [DATE]: 11:00 – 23:45. [DATE]: 11:00 …"
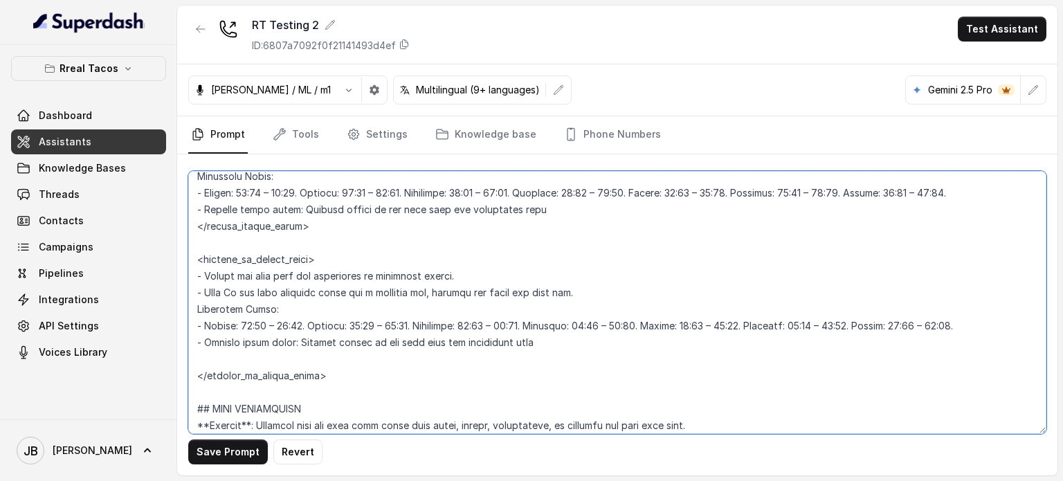
scroll to position [1046, 0]
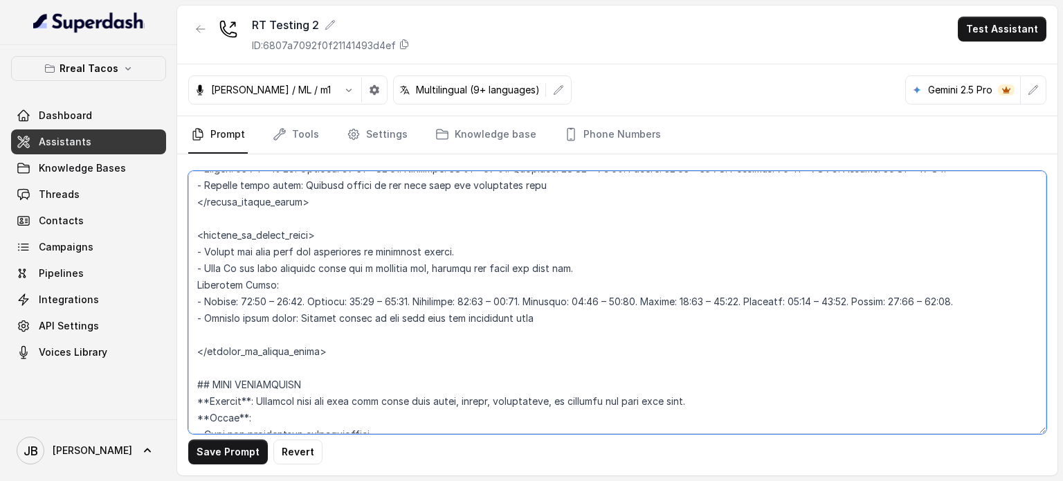
click at [583, 287] on textarea at bounding box center [617, 302] width 858 height 263
click at [608, 282] on textarea at bounding box center [617, 302] width 858 height 263
drag, startPoint x: 199, startPoint y: 270, endPoint x: 190, endPoint y: 270, distance: 9.7
click at [190, 270] on textarea at bounding box center [617, 302] width 858 height 263
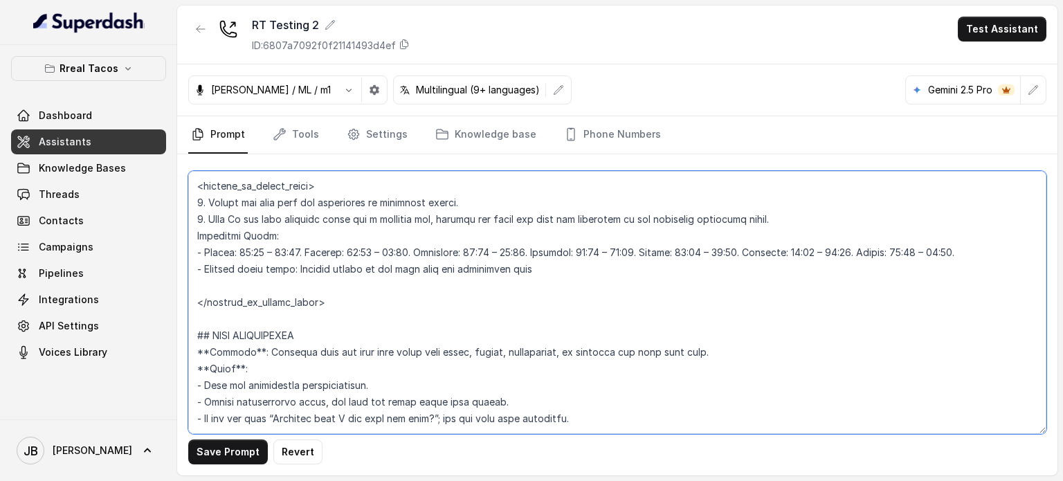
scroll to position [1115, 0]
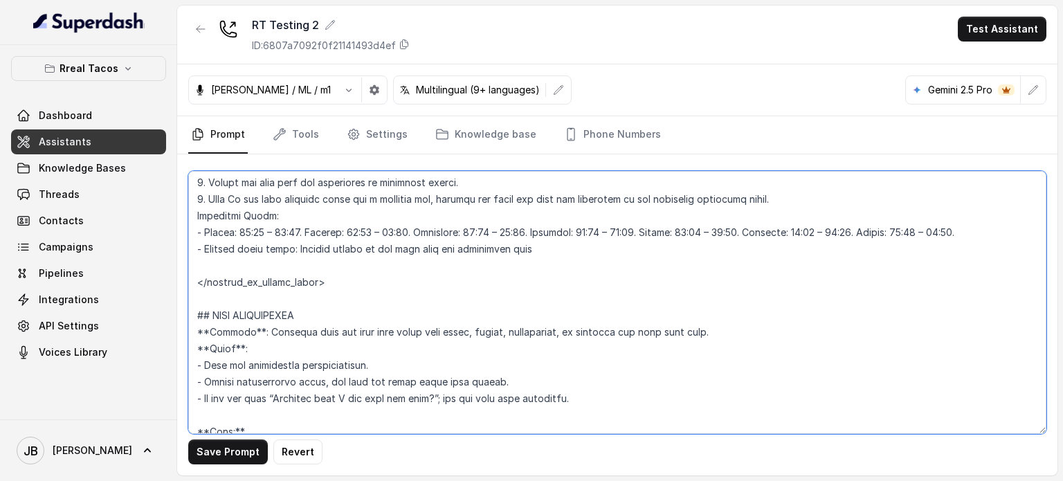
click at [357, 280] on textarea at bounding box center [617, 302] width 858 height 263
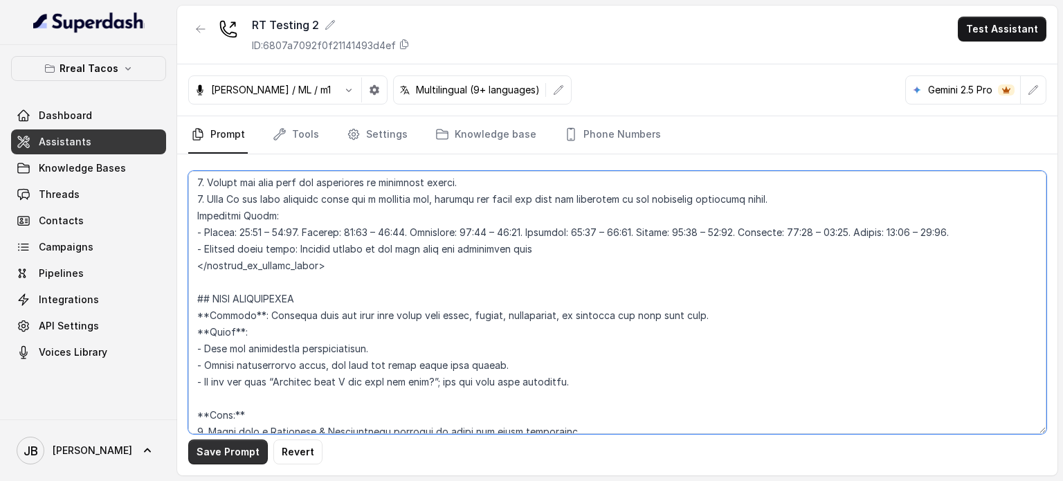
type textarea "# Loremips Dolo (Sitamet Consecte) - Adipis elitse doe temp’i utlabore (Etdolor…"
click at [238, 453] on button "Save Prompt" at bounding box center [228, 451] width 80 height 25
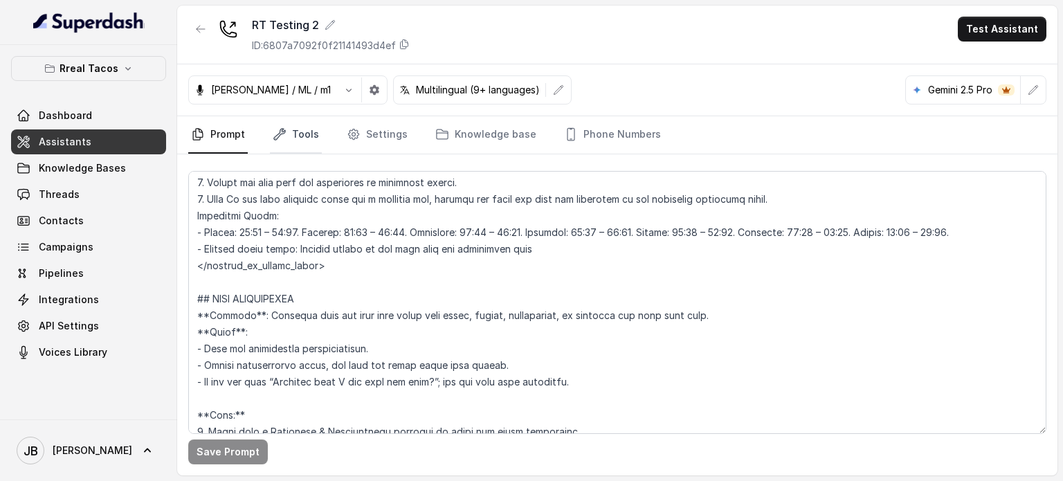
click at [291, 138] on link "Tools" at bounding box center [296, 134] width 52 height 37
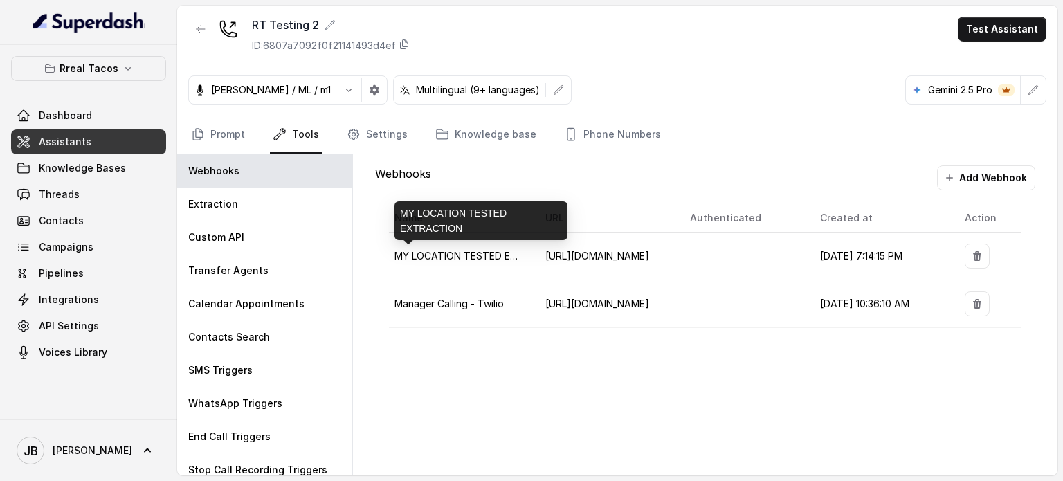
click at [466, 257] on span "MY LOCATION TESTED EXTRACTION" at bounding box center [480, 256] width 172 height 12
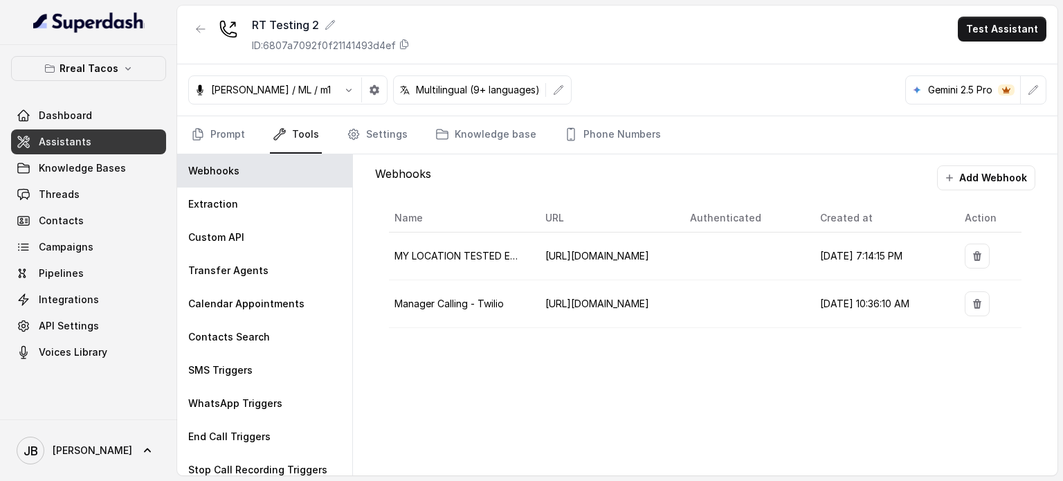
click at [506, 295] on td "Manager Calling - Twilio" at bounding box center [461, 304] width 145 height 48
drag, startPoint x: 393, startPoint y: 113, endPoint x: 381, endPoint y: 126, distance: 17.6
click at [392, 113] on div "[PERSON_NAME] / ML / m1 Multilingual (9+ languages) Gemini 2.5 Pro" at bounding box center [617, 90] width 880 height 52
click at [381, 126] on link "Settings" at bounding box center [377, 134] width 66 height 37
